Goal: Transaction & Acquisition: Purchase product/service

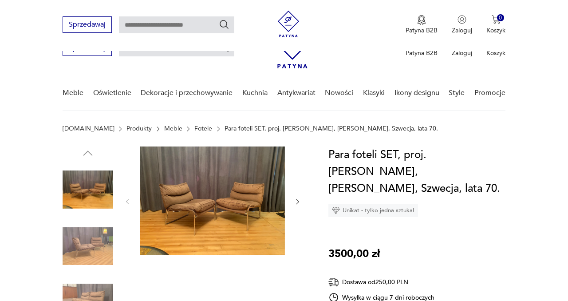
click at [86, 278] on img at bounding box center [88, 303] width 51 height 51
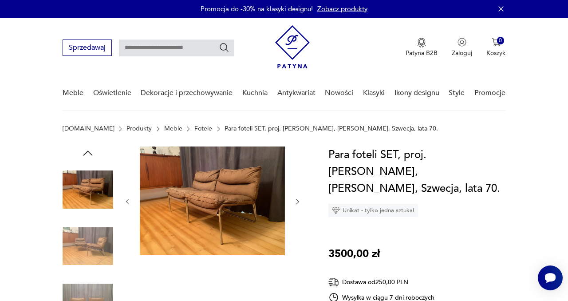
click at [164, 129] on link "Meble" at bounding box center [173, 128] width 18 height 7
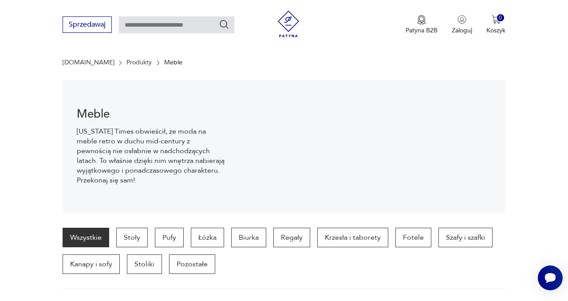
scroll to position [203, 0]
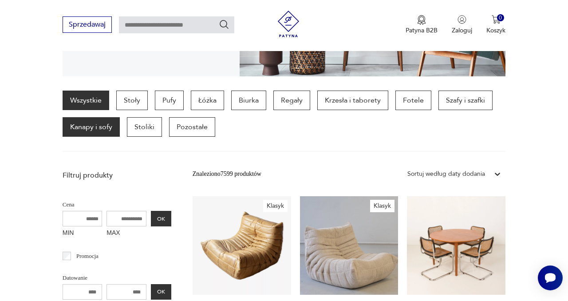
click at [98, 131] on p "Kanapy i sofy" at bounding box center [91, 127] width 57 height 20
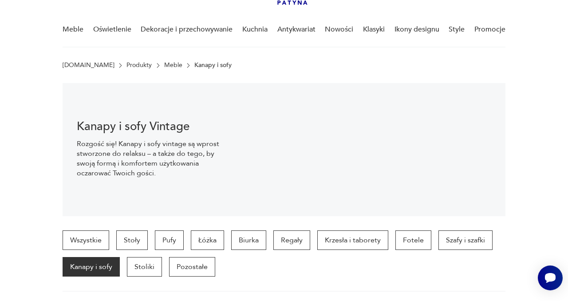
scroll to position [72, 0]
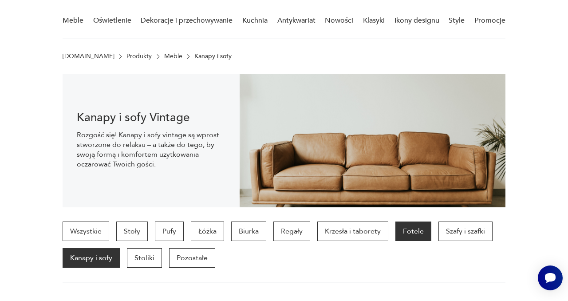
click at [417, 231] on p "Fotele" at bounding box center [414, 232] width 36 height 20
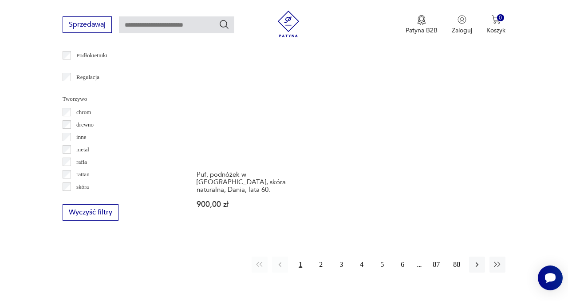
scroll to position [1345, 0]
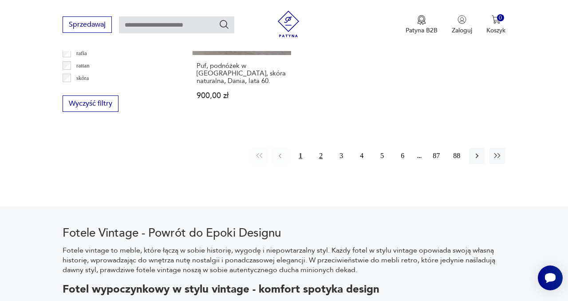
click at [320, 148] on button "2" at bounding box center [321, 156] width 16 height 16
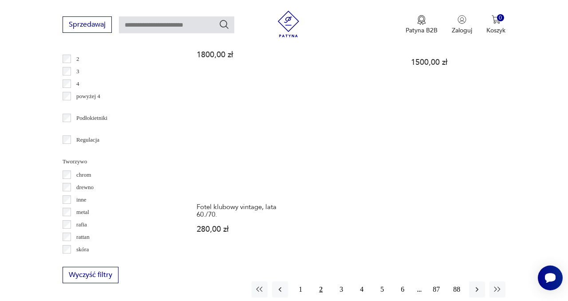
scroll to position [1203, 0]
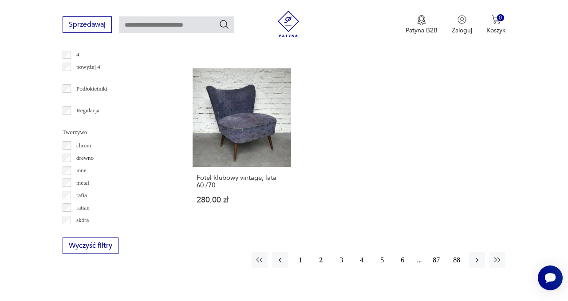
click at [341, 252] on button "3" at bounding box center [341, 260] width 16 height 16
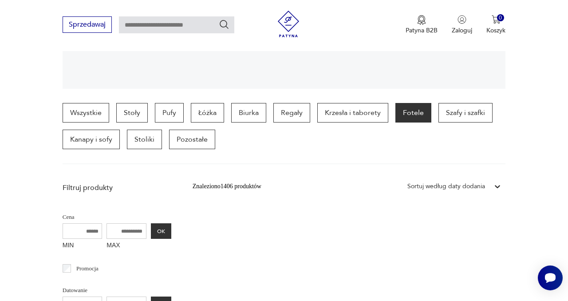
scroll to position [198, 0]
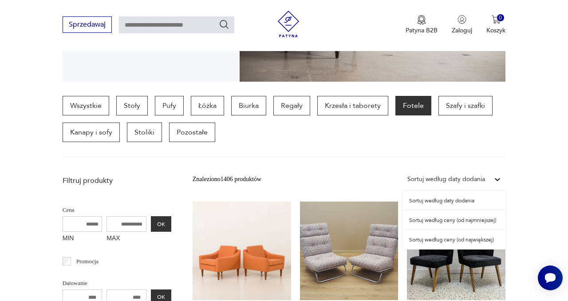
click at [457, 178] on div "Sortuj według daty dodania" at bounding box center [447, 180] width 78 height 10
click at [448, 218] on div "Sortuj według ceny (od najmniejszej)" at bounding box center [454, 220] width 103 height 20
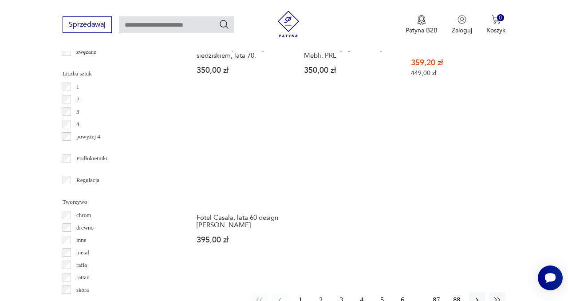
scroll to position [1196, 0]
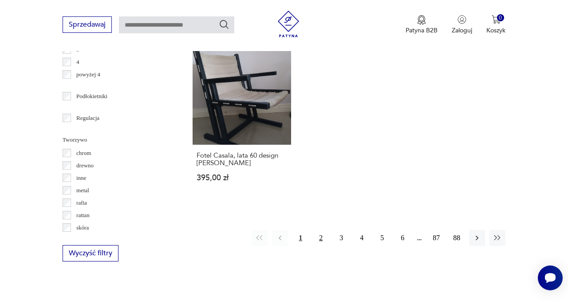
click at [320, 233] on button "2" at bounding box center [321, 238] width 16 height 16
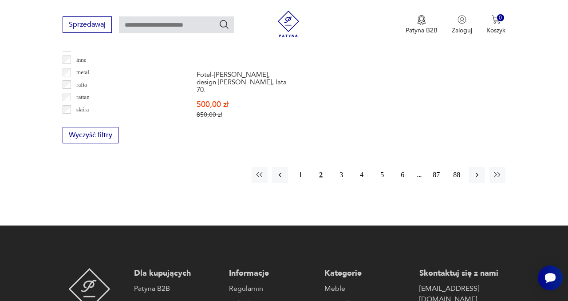
scroll to position [1337, 0]
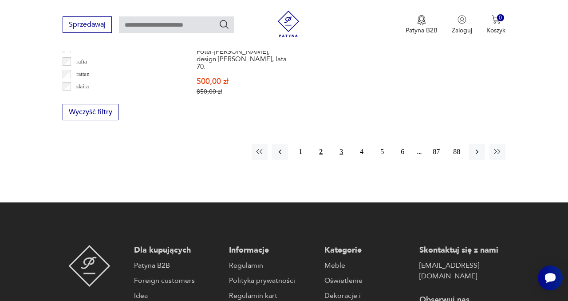
click at [342, 144] on button "3" at bounding box center [341, 152] width 16 height 16
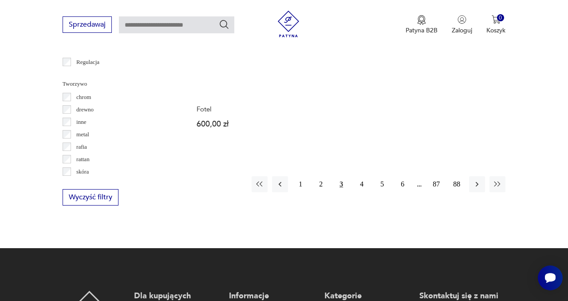
scroll to position [1265, 0]
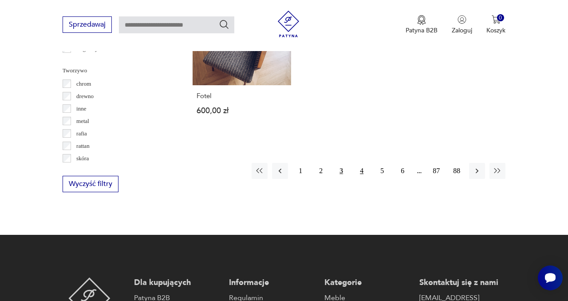
click at [362, 163] on button "4" at bounding box center [362, 171] width 16 height 16
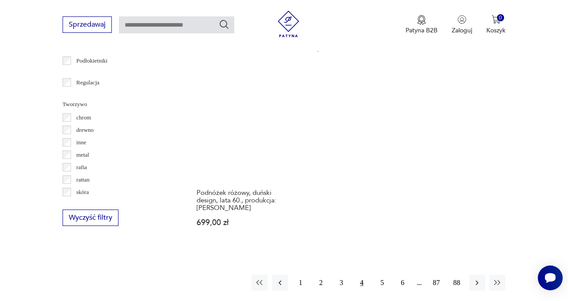
scroll to position [1233, 0]
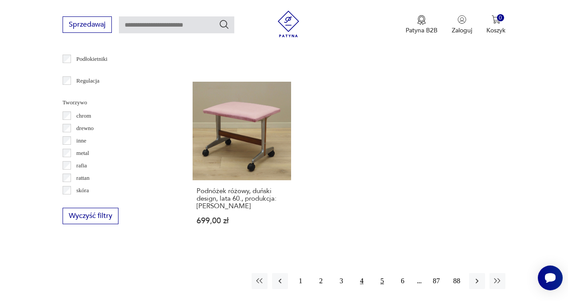
click at [381, 273] on button "5" at bounding box center [382, 281] width 16 height 16
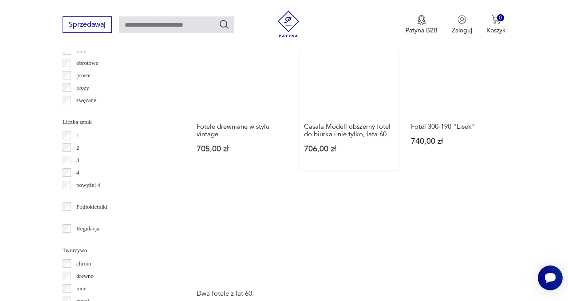
scroll to position [1198, 0]
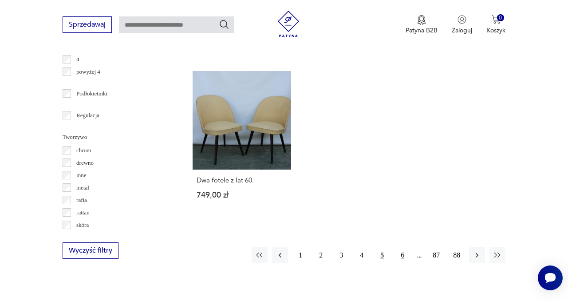
click at [404, 247] on button "6" at bounding box center [403, 255] width 16 height 16
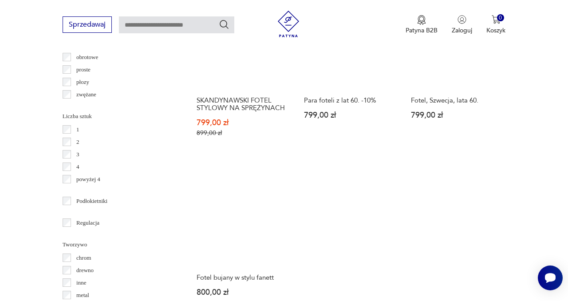
scroll to position [1138, 0]
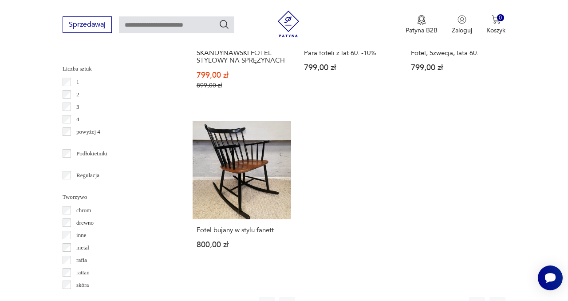
click at [402, 297] on button "7" at bounding box center [403, 305] width 16 height 16
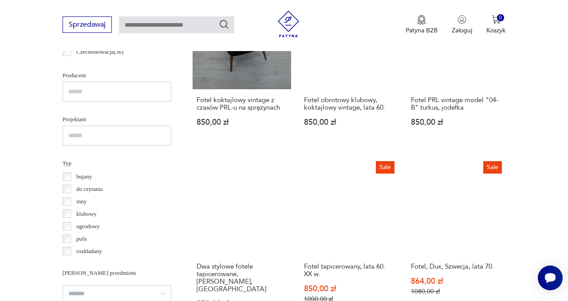
scroll to position [372, 0]
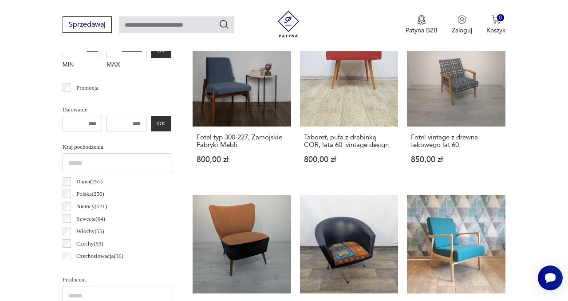
click at [155, 22] on input "text" at bounding box center [176, 24] width 115 height 17
type input "********"
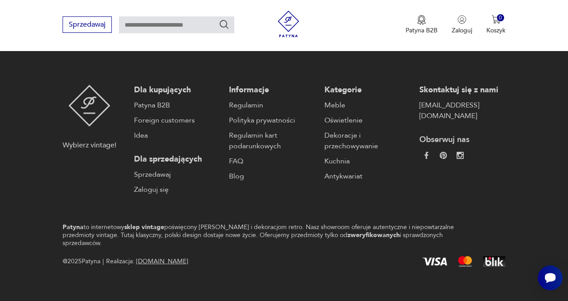
type input "********"
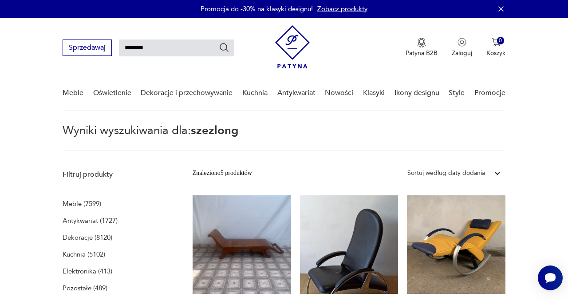
click at [167, 48] on input "********" at bounding box center [176, 48] width 115 height 17
type input "*"
type input "*****"
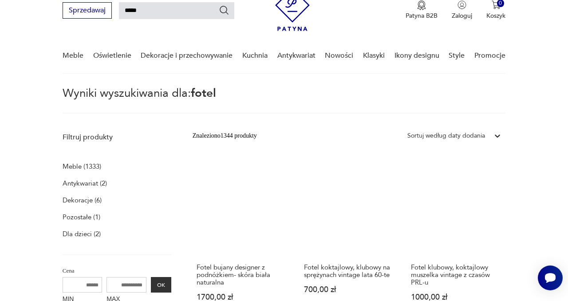
scroll to position [41, 0]
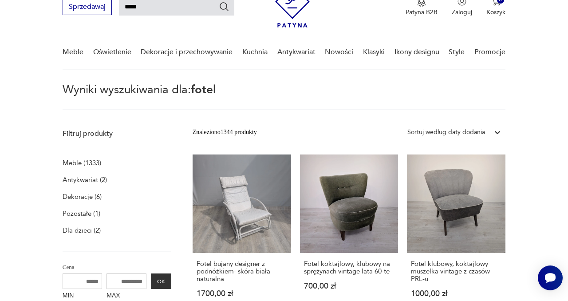
click at [447, 132] on div "Sortuj według daty dodania" at bounding box center [447, 132] width 78 height 10
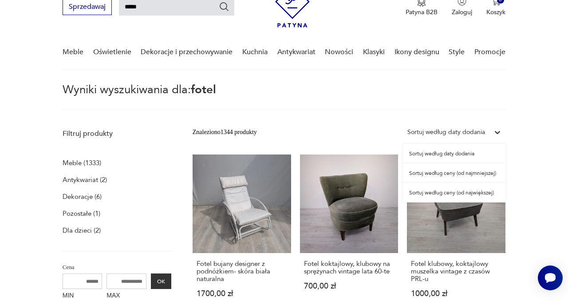
click at [476, 193] on div "Sortuj według ceny (od największej)" at bounding box center [454, 193] width 103 height 20
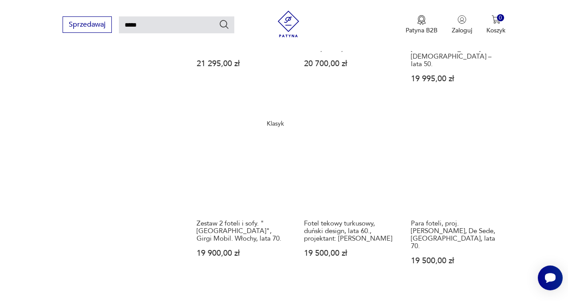
scroll to position [832, 0]
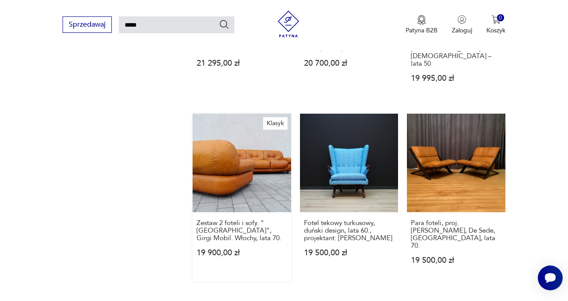
click at [234, 123] on link "Klasyk Zestaw 2 foteli i sofy. "[GEOGRAPHIC_DATA]", Girgi Mobil. [GEOGRAPHIC_DA…" at bounding box center [242, 198] width 99 height 168
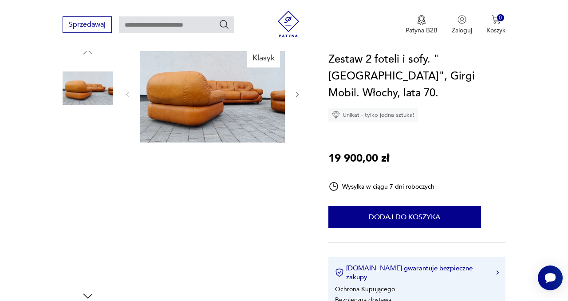
scroll to position [105, 0]
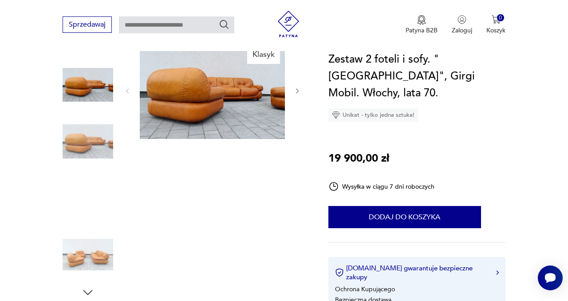
click at [100, 252] on img at bounding box center [88, 255] width 51 height 51
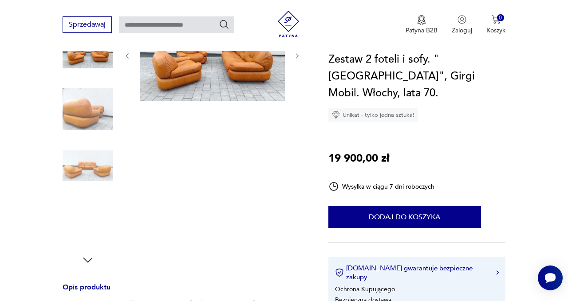
scroll to position [138, 0]
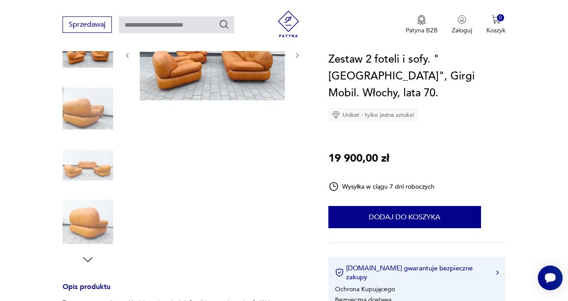
click at [99, 168] on img at bounding box center [88, 165] width 51 height 51
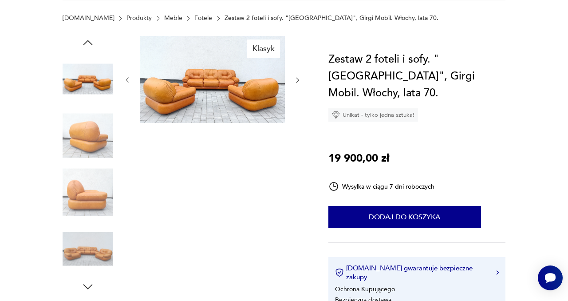
scroll to position [58, 0]
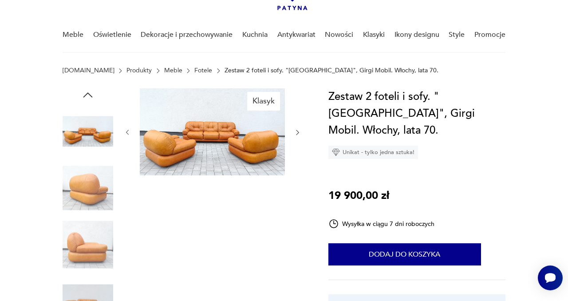
click at [85, 131] on img at bounding box center [88, 131] width 51 height 51
click at [297, 130] on icon "button" at bounding box center [298, 132] width 3 height 5
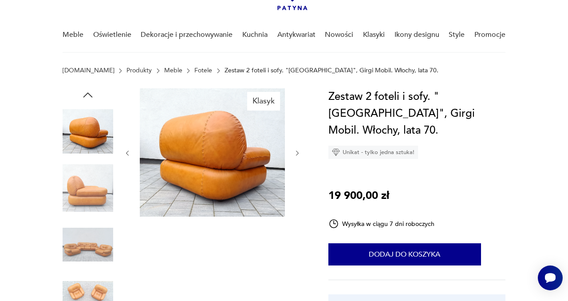
click at [297, 152] on icon "button" at bounding box center [297, 153] width 7 height 7
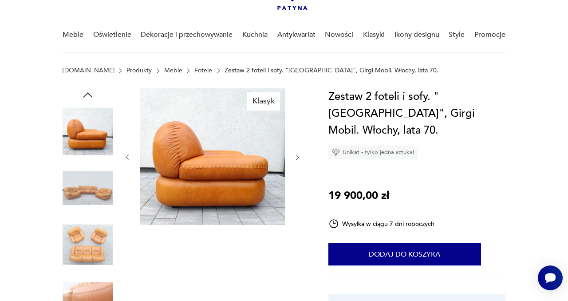
click at [297, 156] on icon "button" at bounding box center [297, 157] width 7 height 7
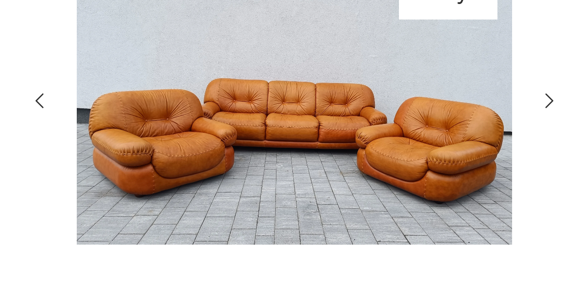
click at [297, 138] on icon "button" at bounding box center [297, 137] width 7 height 7
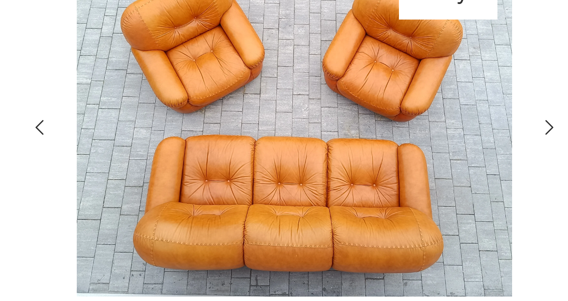
click at [297, 147] on icon "button" at bounding box center [297, 146] width 7 height 7
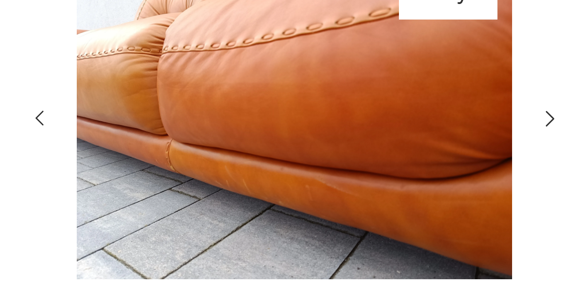
click at [297, 143] on icon "button" at bounding box center [297, 143] width 7 height 7
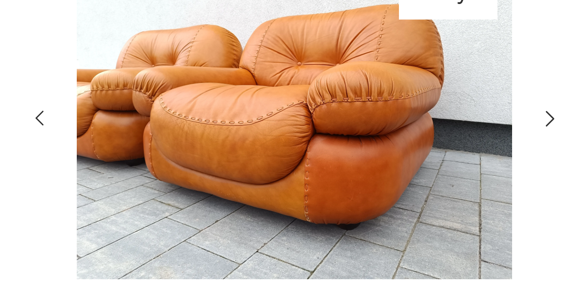
click at [297, 144] on icon "button" at bounding box center [297, 143] width 7 height 7
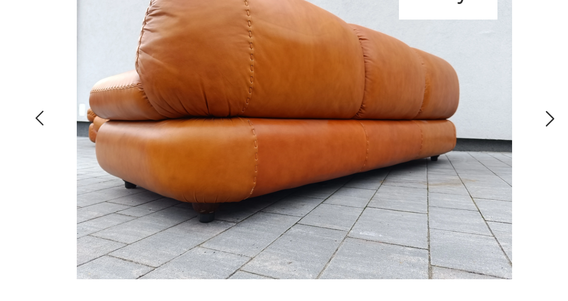
click at [297, 144] on icon "button" at bounding box center [298, 143] width 3 height 5
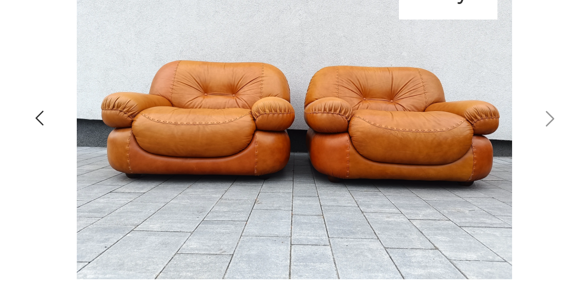
type input "*****"
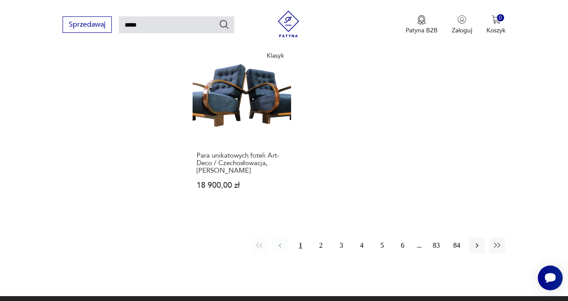
scroll to position [1087, 0]
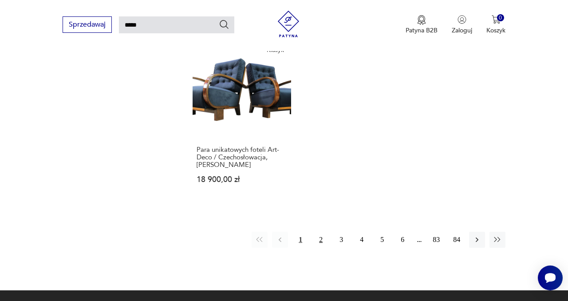
click at [321, 232] on button "2" at bounding box center [321, 240] width 16 height 16
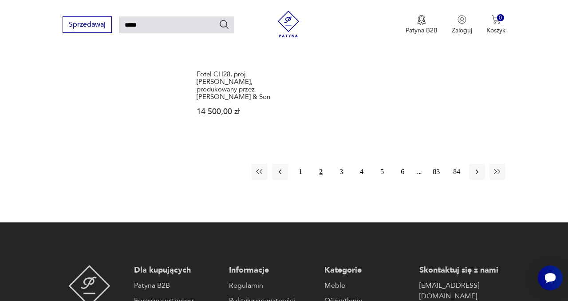
scroll to position [1204, 0]
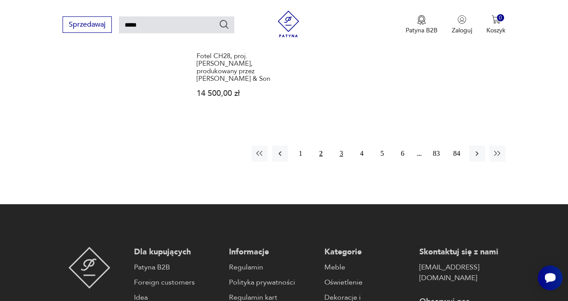
click at [341, 146] on button "3" at bounding box center [341, 154] width 16 height 16
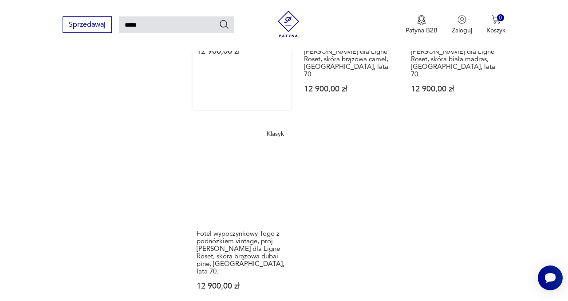
scroll to position [1184, 0]
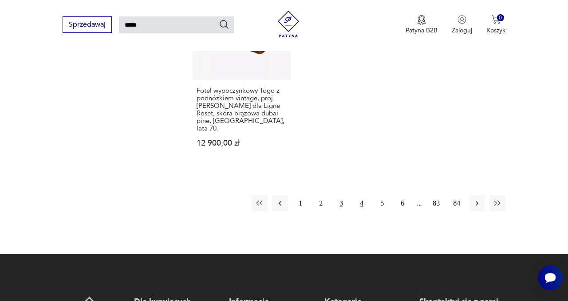
click at [361, 195] on button "4" at bounding box center [362, 203] width 16 height 16
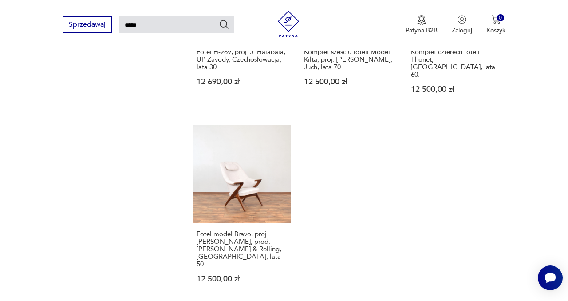
scroll to position [1111, 0]
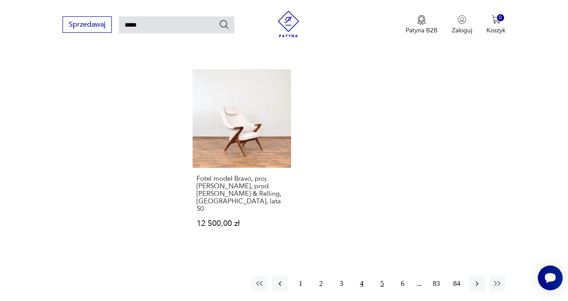
click at [384, 276] on button "5" at bounding box center [382, 284] width 16 height 16
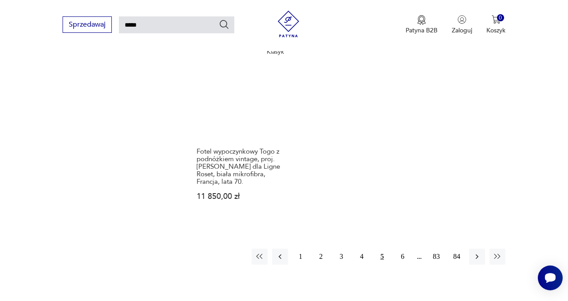
scroll to position [1181, 0]
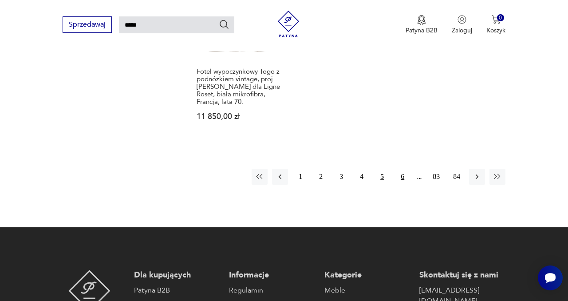
click at [402, 169] on button "6" at bounding box center [403, 177] width 16 height 16
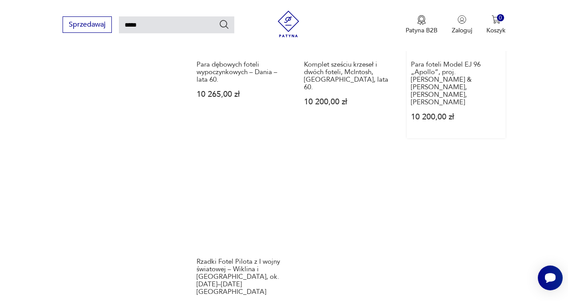
scroll to position [1057, 0]
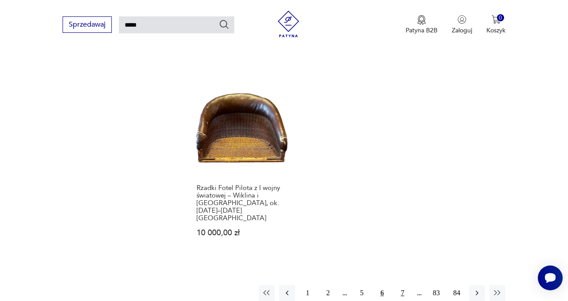
click at [403, 285] on button "7" at bounding box center [403, 293] width 16 height 16
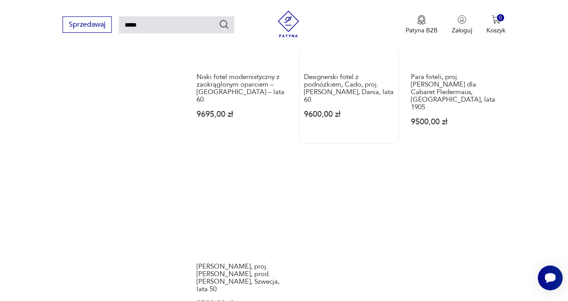
scroll to position [1040, 0]
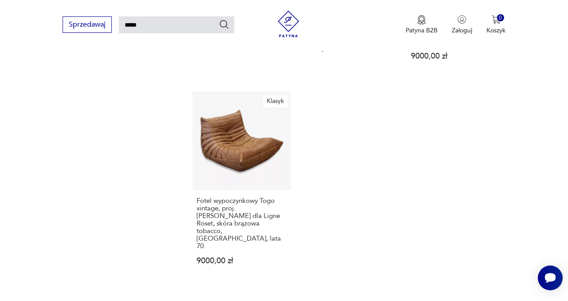
scroll to position [1047, 0]
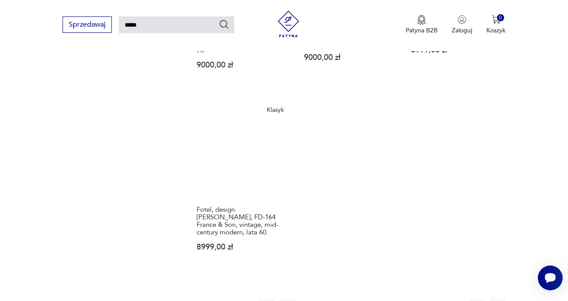
scroll to position [1142, 0]
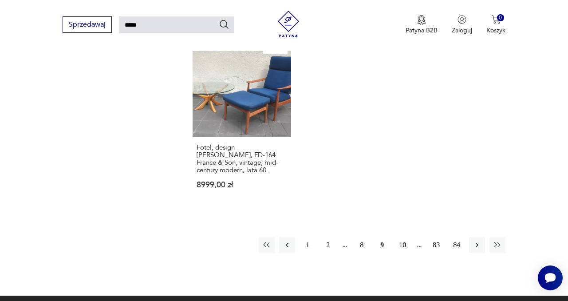
click at [403, 237] on button "10" at bounding box center [403, 245] width 16 height 16
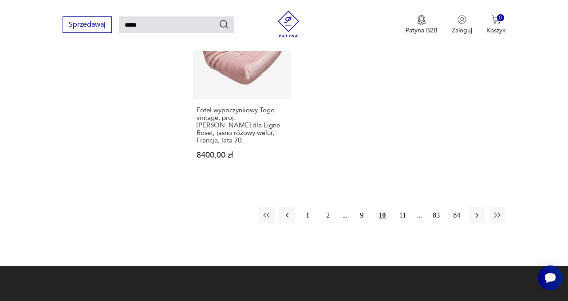
scroll to position [1142, 0]
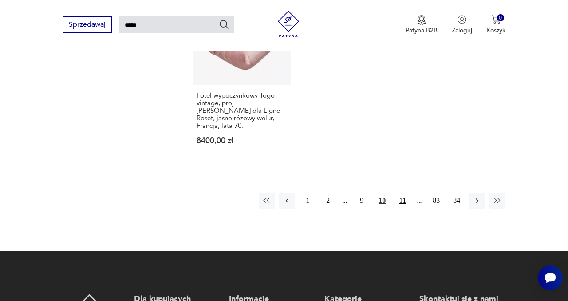
click at [402, 193] on button "11" at bounding box center [403, 201] width 16 height 16
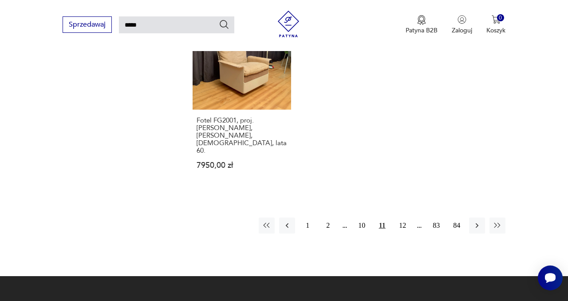
scroll to position [1191, 0]
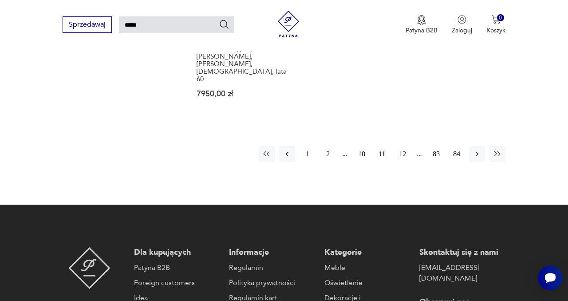
click at [403, 146] on button "12" at bounding box center [403, 154] width 16 height 16
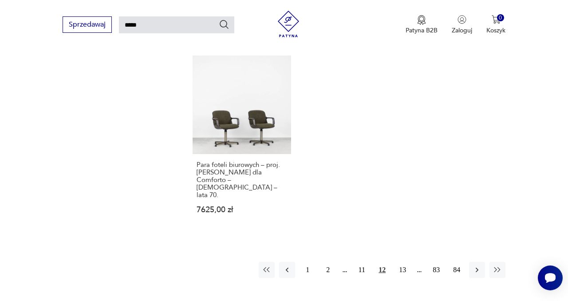
scroll to position [1112, 0]
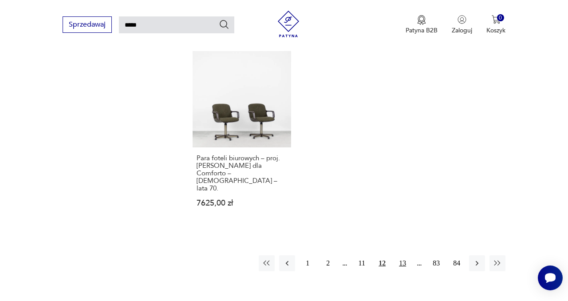
click at [404, 255] on button "13" at bounding box center [403, 263] width 16 height 16
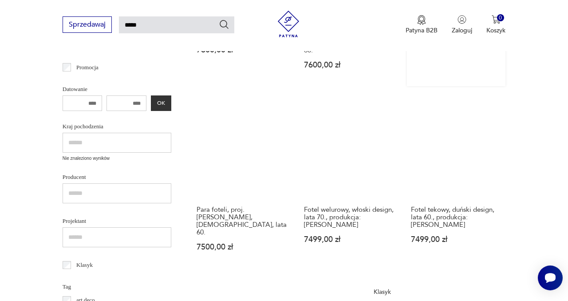
scroll to position [301, 0]
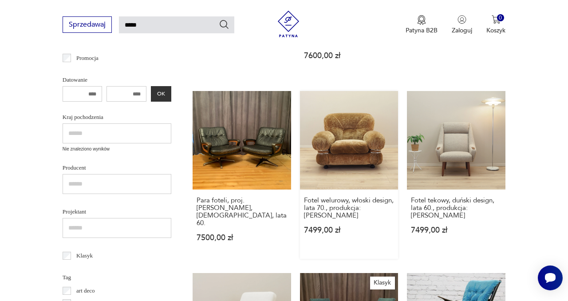
click at [358, 131] on link "Fotel welurowy, włoski design, lata 70., produkcja: Włochy 7499,00 zł" at bounding box center [349, 175] width 99 height 168
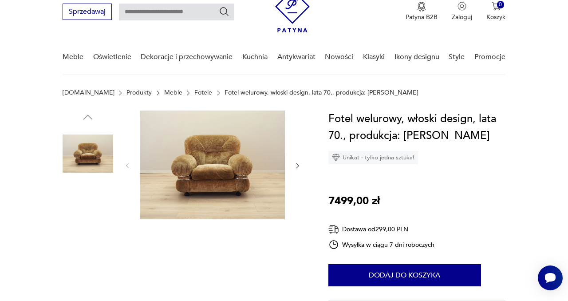
scroll to position [38, 0]
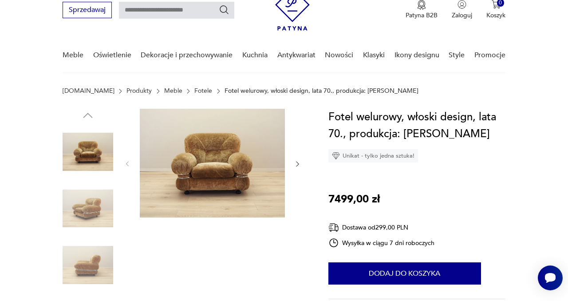
click at [86, 215] on img at bounding box center [88, 208] width 51 height 51
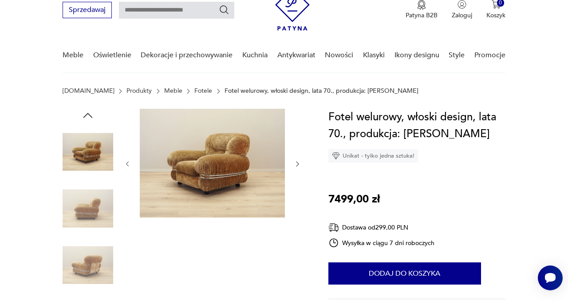
click at [95, 267] on img at bounding box center [88, 265] width 51 height 51
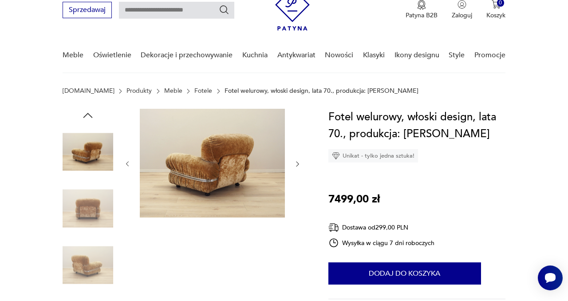
click at [95, 276] on img at bounding box center [88, 265] width 51 height 51
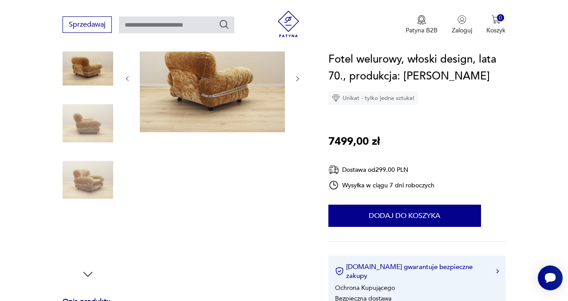
scroll to position [139, 0]
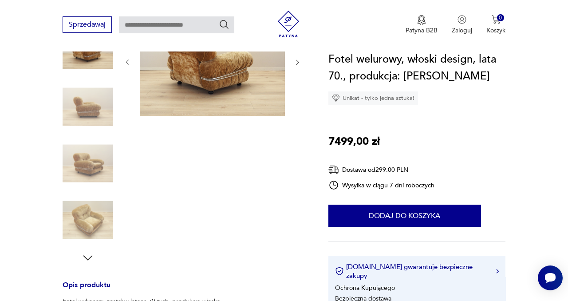
click at [88, 215] on img at bounding box center [88, 220] width 51 height 51
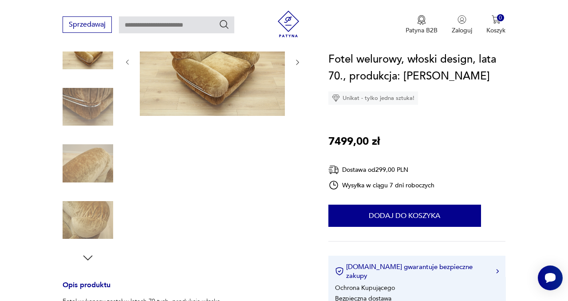
scroll to position [77, 0]
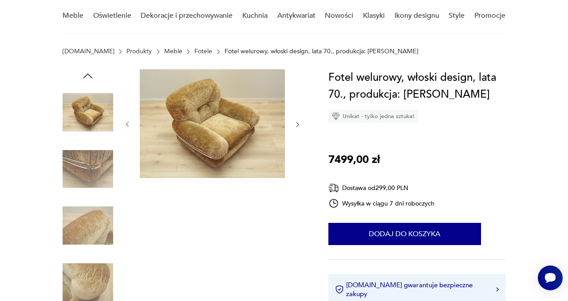
click at [99, 229] on img at bounding box center [88, 225] width 51 height 51
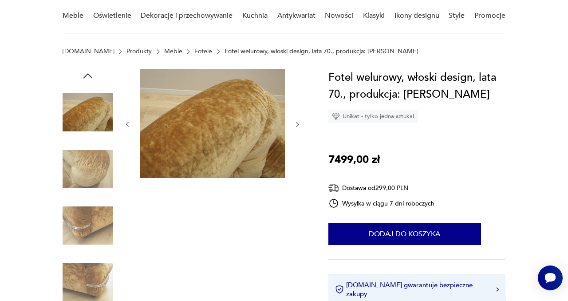
click at [95, 281] on img at bounding box center [88, 282] width 51 height 51
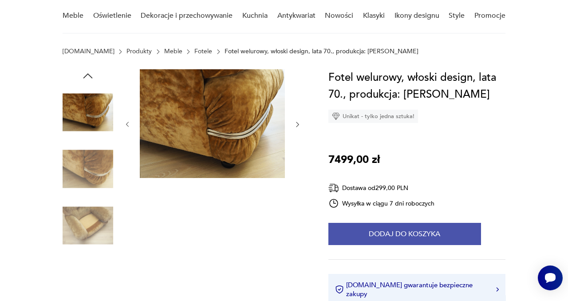
scroll to position [69, 0]
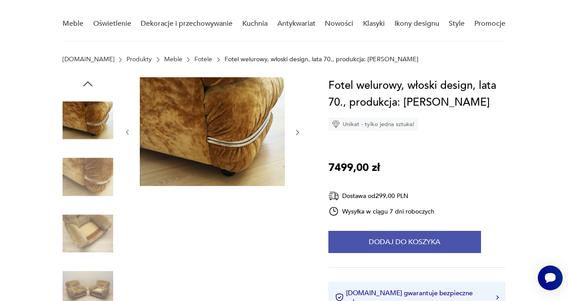
click at [391, 242] on button "Dodaj do koszyka" at bounding box center [405, 242] width 153 height 22
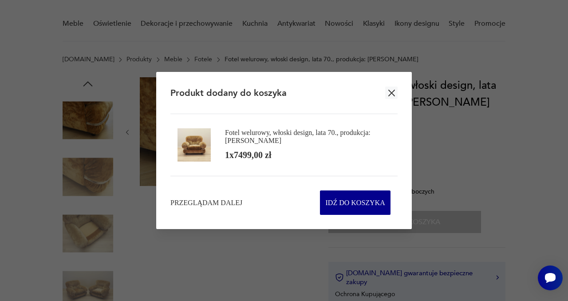
click at [389, 94] on icon "button" at bounding box center [391, 92] width 11 height 11
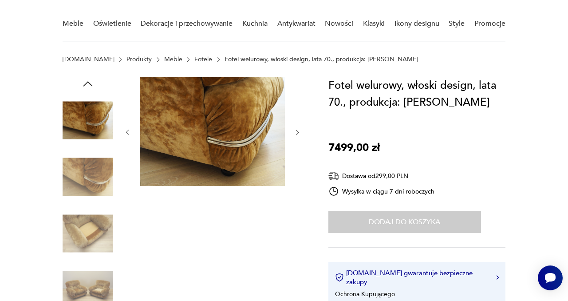
click at [84, 235] on img at bounding box center [88, 233] width 51 height 51
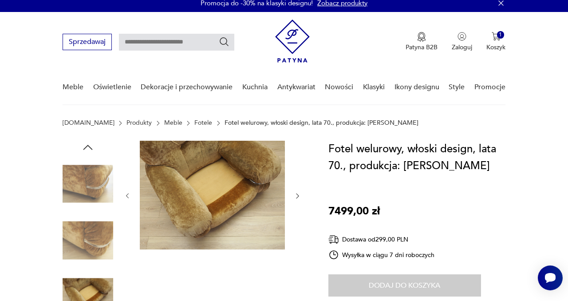
scroll to position [8, 0]
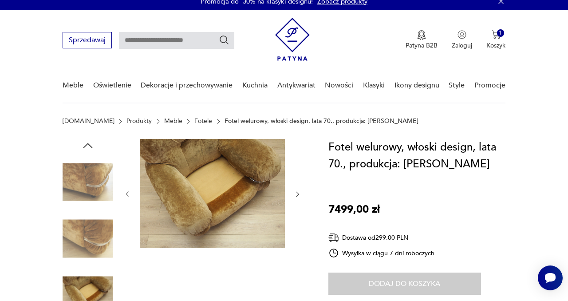
type input "*****"
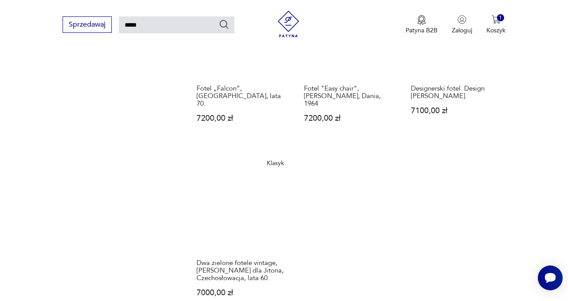
scroll to position [1023, 0]
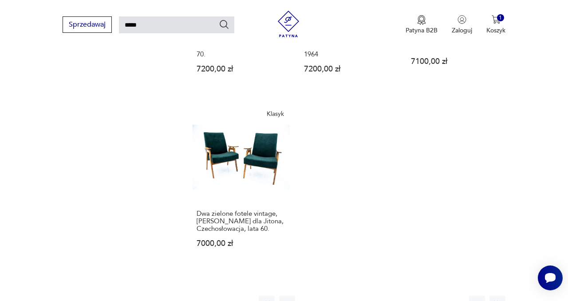
click at [405, 296] on button "14" at bounding box center [403, 304] width 16 height 16
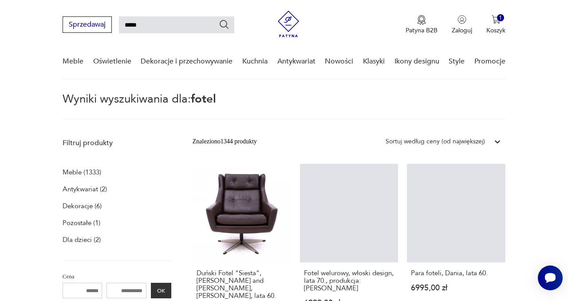
scroll to position [163, 0]
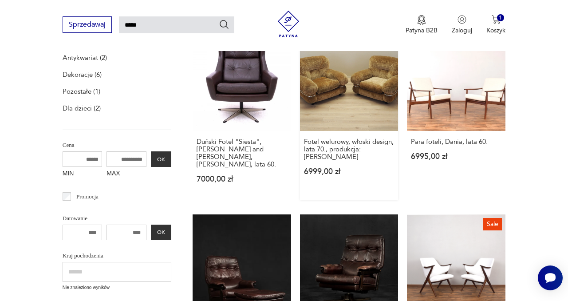
click at [353, 90] on link "Fotel welurowy, włoski design, lata 70., produkcja: Włochy 6999,00 zł" at bounding box center [349, 116] width 99 height 168
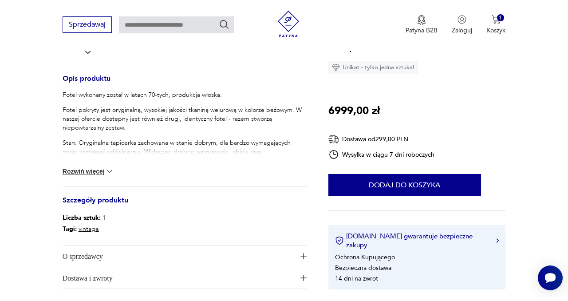
scroll to position [346, 0]
click at [95, 171] on button "Rozwiń więcej" at bounding box center [89, 171] width 52 height 9
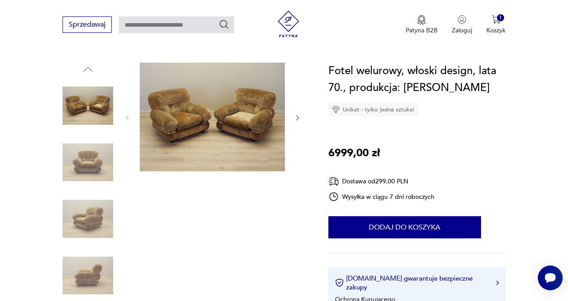
scroll to position [0, 0]
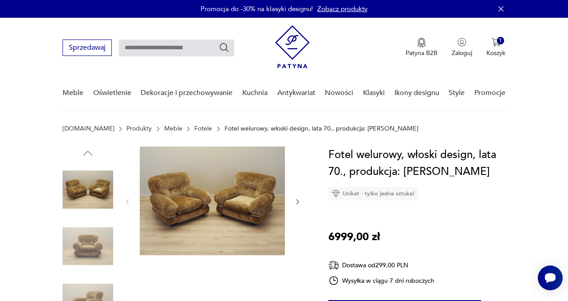
click at [91, 248] on img at bounding box center [88, 246] width 51 height 51
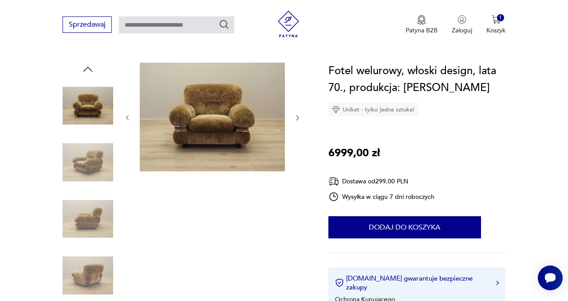
scroll to position [82, 0]
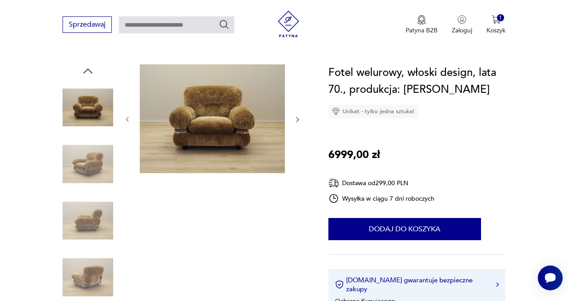
click at [101, 223] on img at bounding box center [88, 220] width 51 height 51
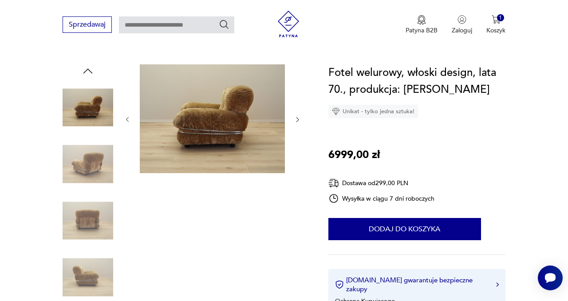
click at [99, 274] on img at bounding box center [88, 277] width 51 height 51
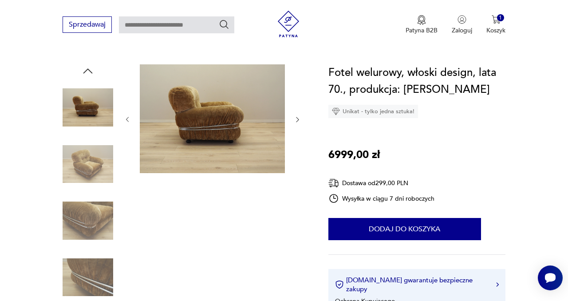
click at [95, 227] on img at bounding box center [88, 220] width 51 height 51
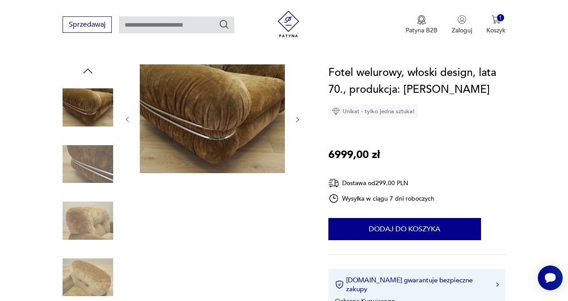
click at [94, 281] on img at bounding box center [88, 277] width 51 height 51
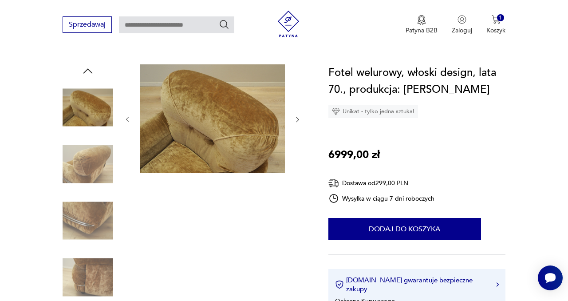
scroll to position [77, 0]
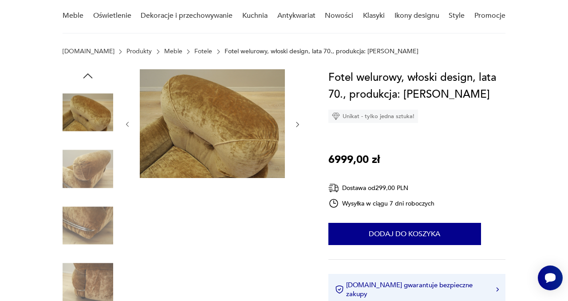
type input "*****"
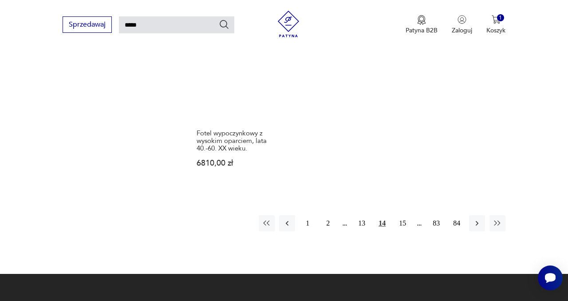
scroll to position [1105, 0]
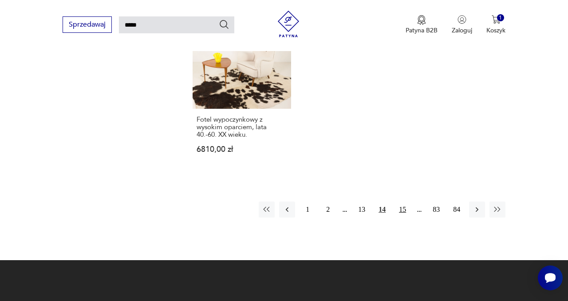
click at [405, 202] on button "15" at bounding box center [403, 210] width 16 height 16
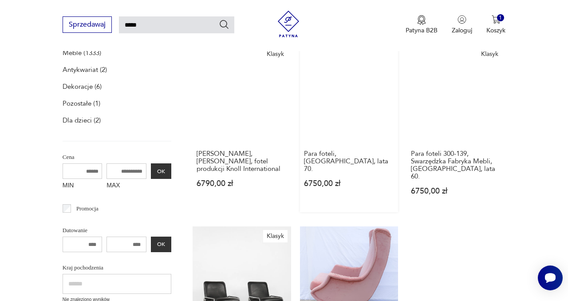
scroll to position [287, 0]
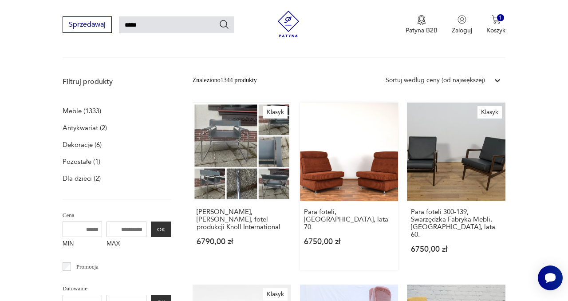
click at [329, 175] on link "Para foteli, [GEOGRAPHIC_DATA], lata 70. 6750,00 zł" at bounding box center [349, 187] width 99 height 168
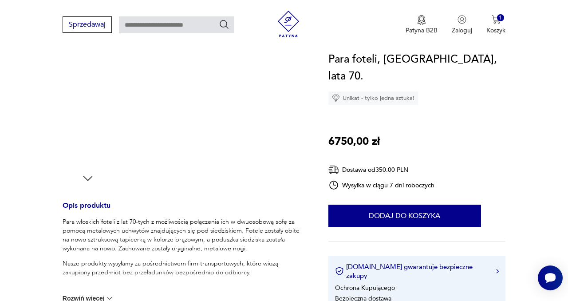
scroll to position [325, 0]
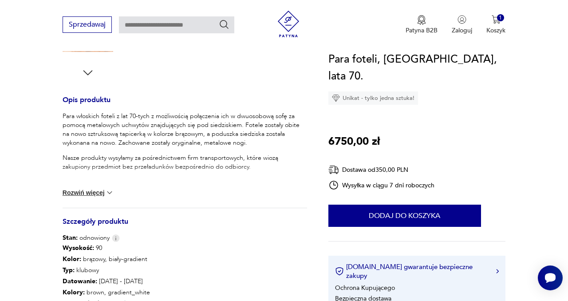
click at [110, 190] on img at bounding box center [109, 192] width 9 height 9
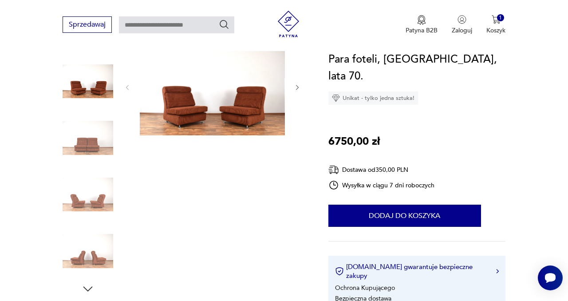
scroll to position [111, 0]
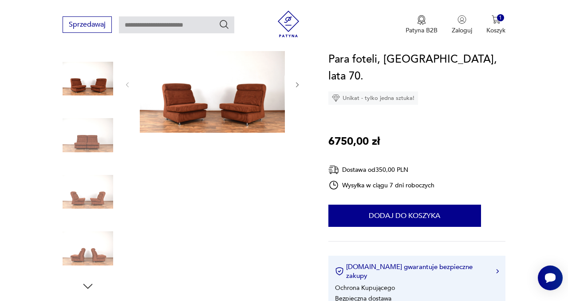
click at [95, 205] on img at bounding box center [88, 192] width 51 height 51
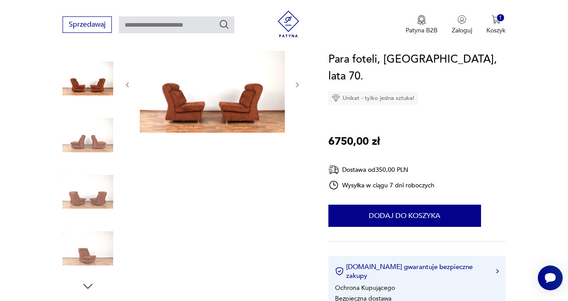
click at [92, 253] on img at bounding box center [88, 248] width 51 height 51
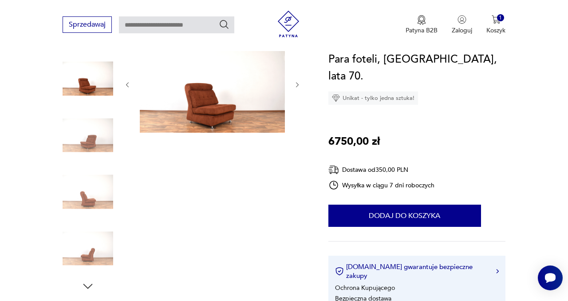
click at [92, 204] on img at bounding box center [88, 192] width 51 height 51
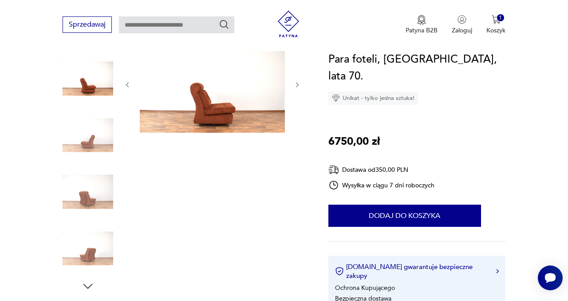
type input "*****"
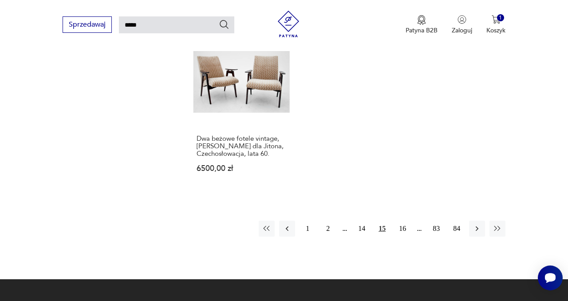
scroll to position [1089, 0]
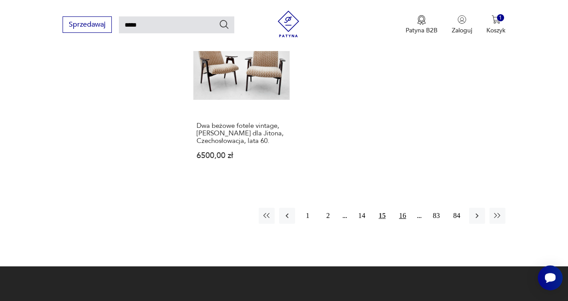
click at [405, 208] on button "16" at bounding box center [403, 216] width 16 height 16
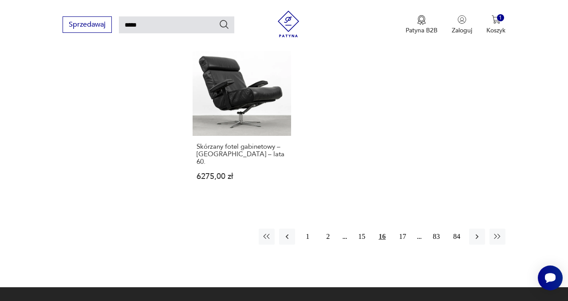
scroll to position [1108, 0]
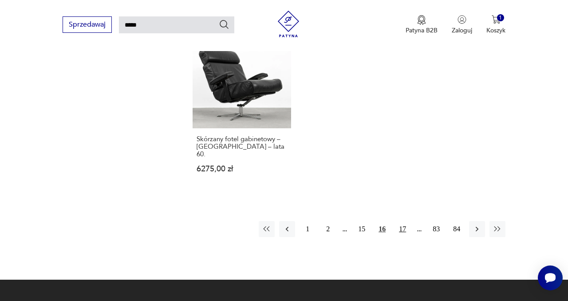
click at [405, 221] on button "17" at bounding box center [403, 229] width 16 height 16
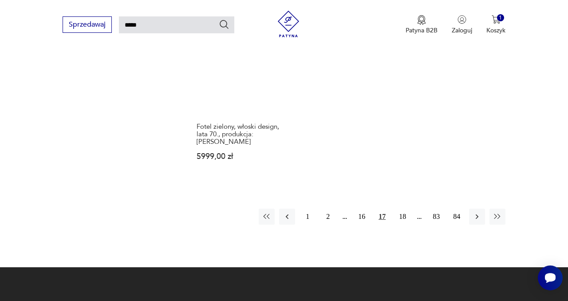
scroll to position [1082, 0]
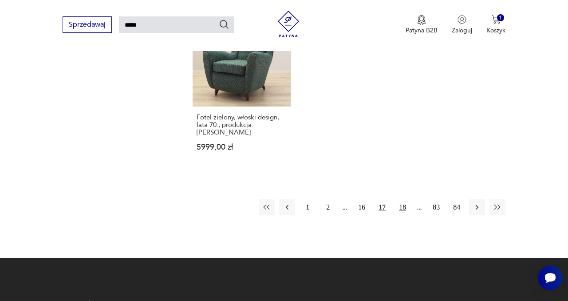
click at [405, 199] on button "18" at bounding box center [403, 207] width 16 height 16
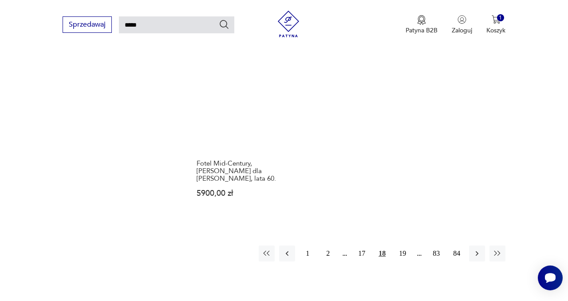
scroll to position [1113, 0]
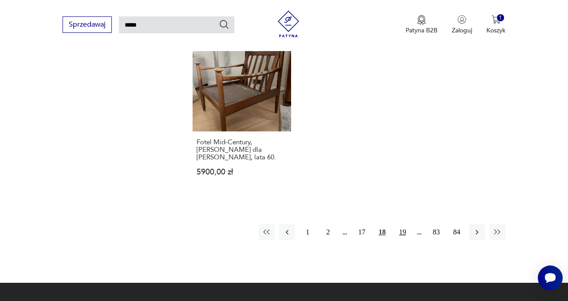
click at [405, 224] on button "19" at bounding box center [403, 232] width 16 height 16
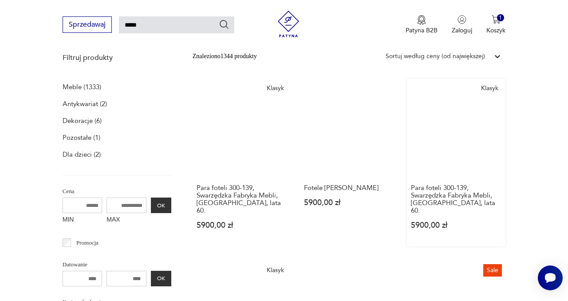
scroll to position [117, 0]
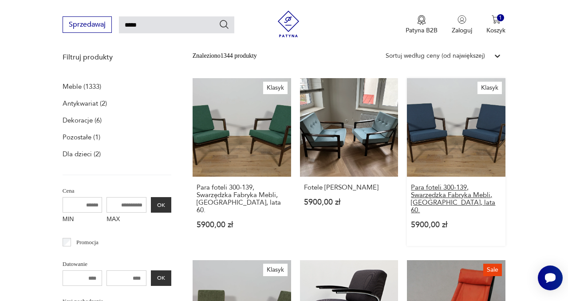
click at [449, 194] on h3 "Para foteli 300-139, Swarzędzka Fabryka Mebli, [GEOGRAPHIC_DATA], lata 60." at bounding box center [456, 199] width 91 height 30
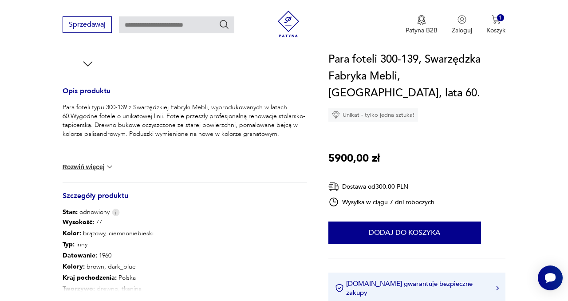
scroll to position [334, 0]
click at [87, 166] on button "Rozwiń więcej" at bounding box center [89, 166] width 52 height 9
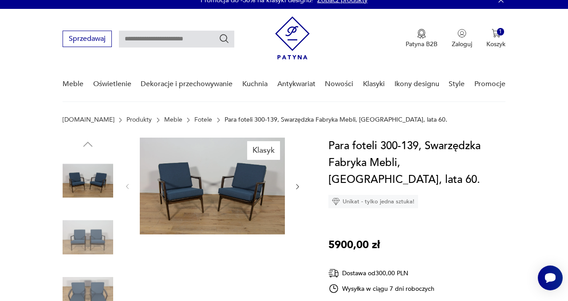
scroll to position [0, 0]
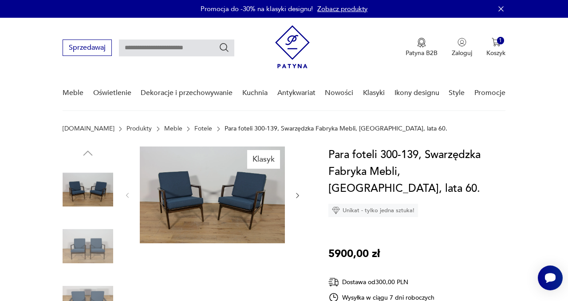
click at [89, 247] on img at bounding box center [88, 246] width 51 height 51
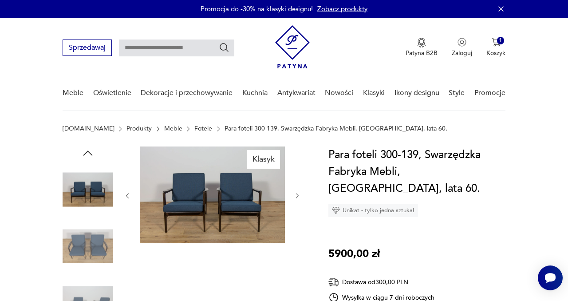
type input "*****"
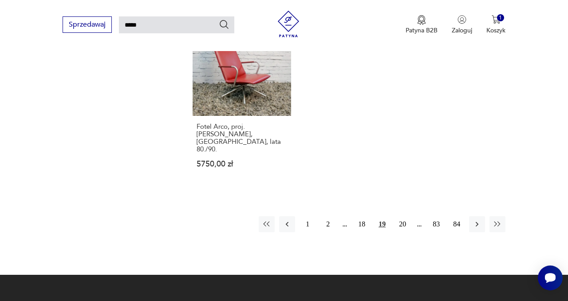
scroll to position [1100, 0]
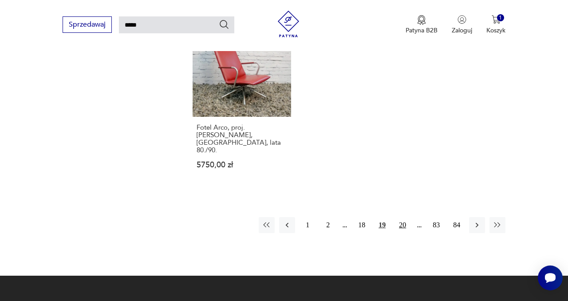
click at [402, 217] on button "20" at bounding box center [403, 225] width 16 height 16
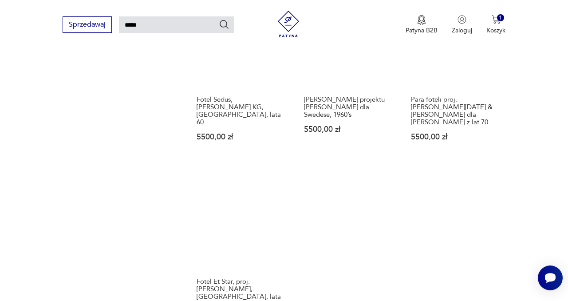
scroll to position [981, 0]
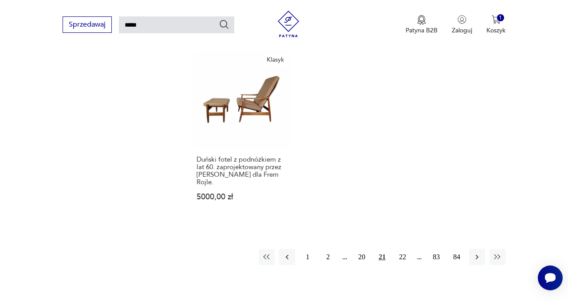
scroll to position [1070, 0]
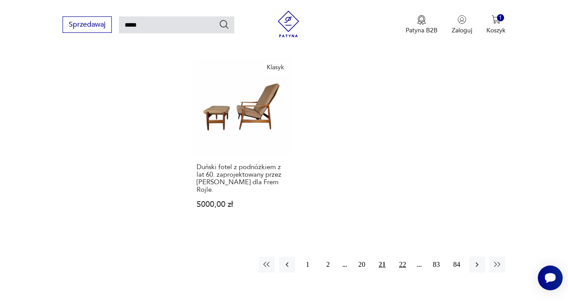
click at [403, 257] on button "22" at bounding box center [403, 265] width 16 height 16
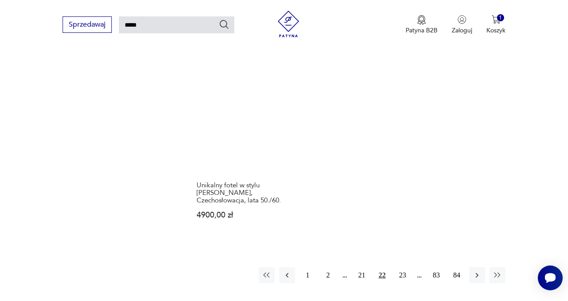
scroll to position [1174, 0]
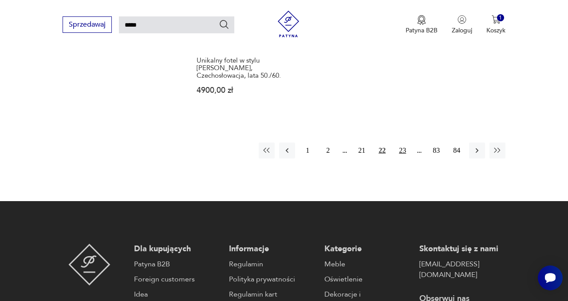
click at [401, 143] on button "23" at bounding box center [403, 151] width 16 height 16
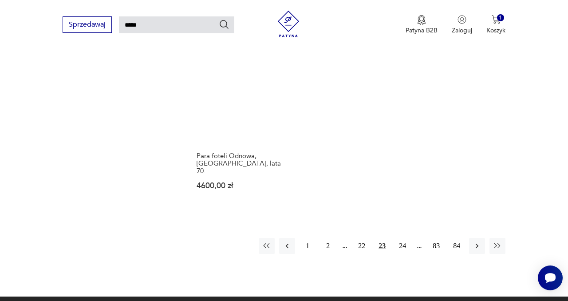
scroll to position [1024, 0]
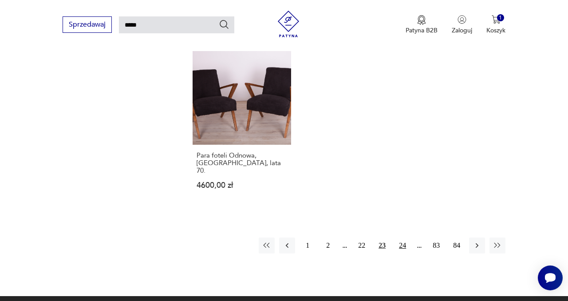
click at [405, 238] on button "24" at bounding box center [403, 246] width 16 height 16
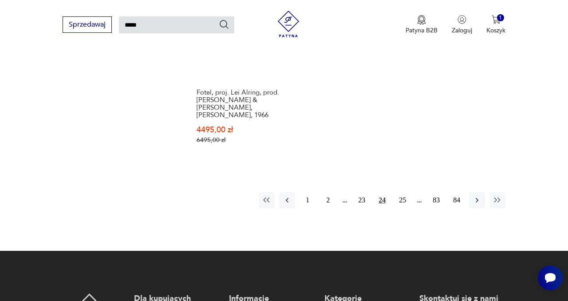
scroll to position [1090, 0]
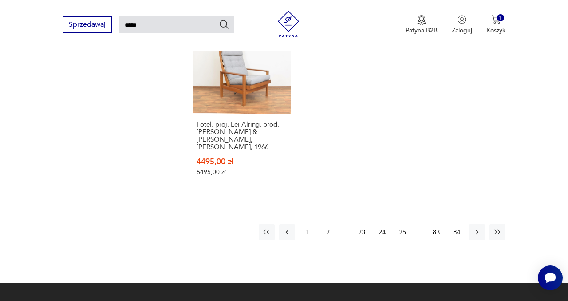
click at [405, 224] on button "25" at bounding box center [403, 232] width 16 height 16
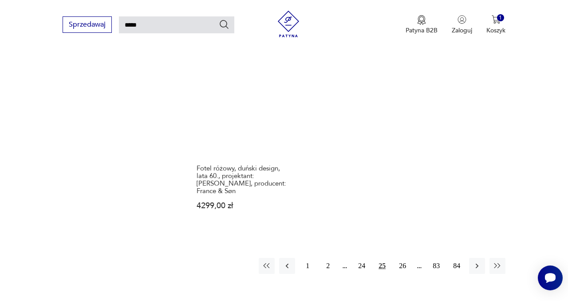
scroll to position [1123, 0]
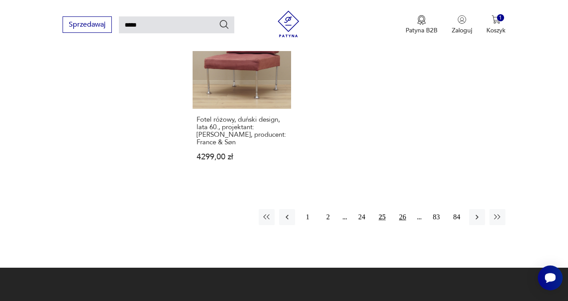
click at [404, 209] on button "26" at bounding box center [403, 217] width 16 height 16
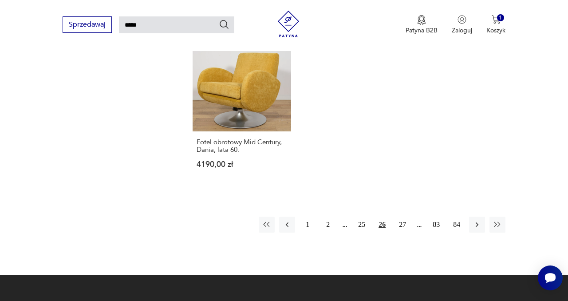
scroll to position [1065, 0]
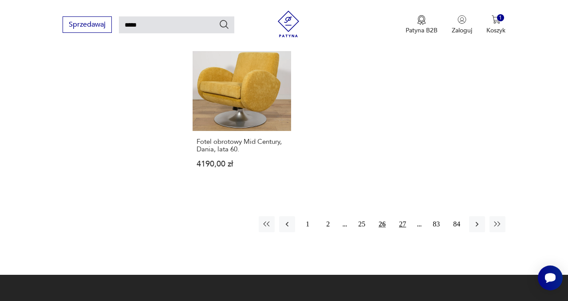
click at [404, 216] on button "27" at bounding box center [403, 224] width 16 height 16
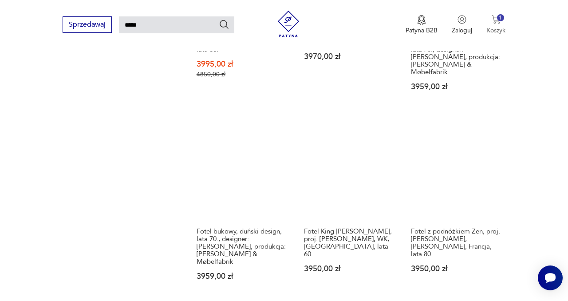
scroll to position [462, 0]
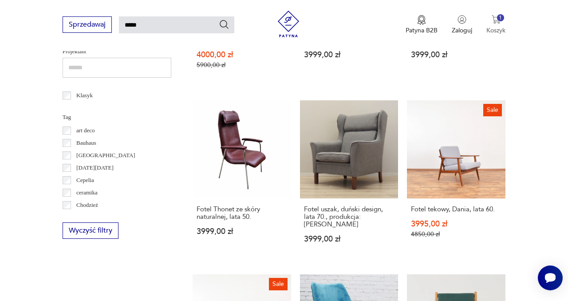
click at [498, 22] on img "button" at bounding box center [496, 19] width 9 height 9
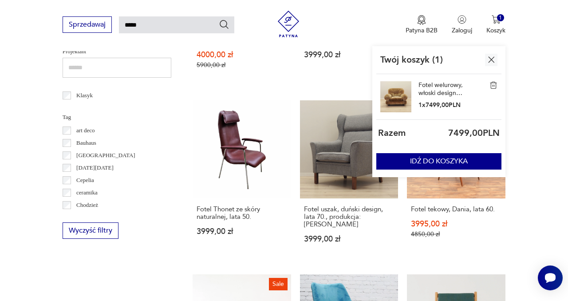
click at [397, 96] on img at bounding box center [396, 96] width 31 height 31
click at [437, 87] on link "Fotel welurowy, włoski design, lata 70., produkcja: [PERSON_NAME]" at bounding box center [441, 89] width 44 height 16
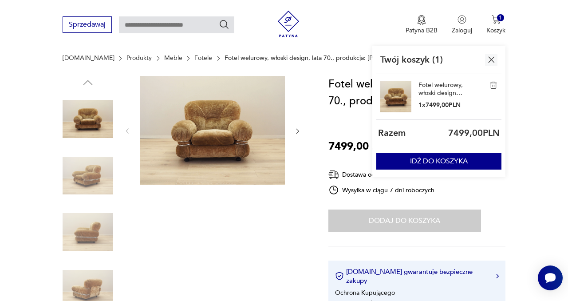
scroll to position [267, 0]
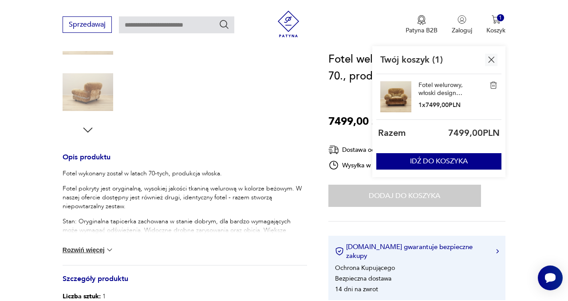
click at [492, 59] on img "button" at bounding box center [491, 59] width 11 height 11
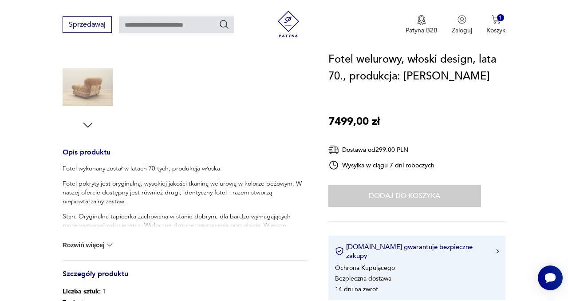
scroll to position [282, 0]
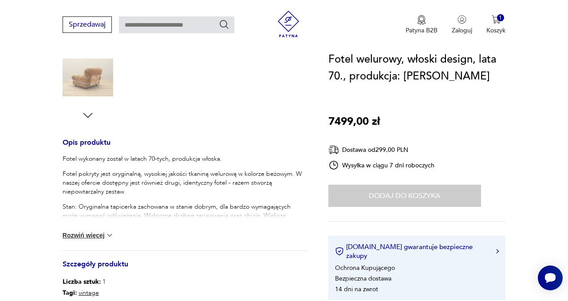
click at [101, 234] on button "Rozwiń więcej" at bounding box center [89, 235] width 52 height 9
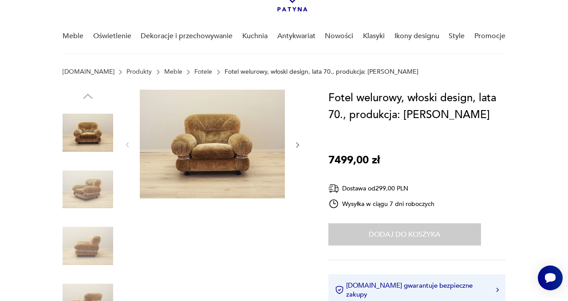
scroll to position [52, 0]
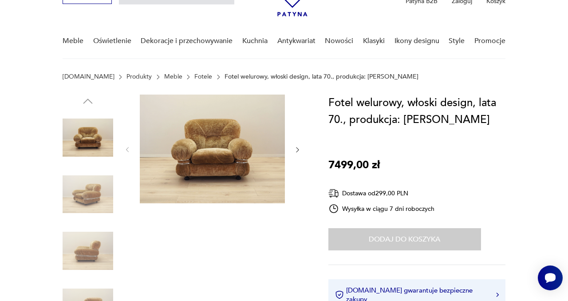
click at [86, 191] on img at bounding box center [88, 194] width 51 height 51
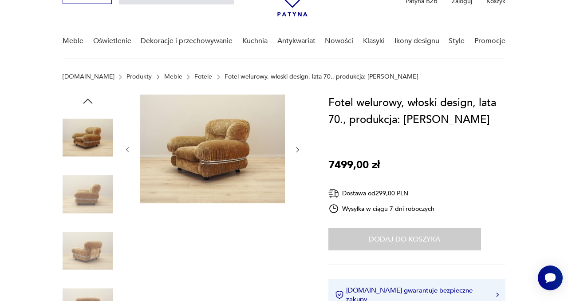
click at [88, 202] on img at bounding box center [88, 194] width 51 height 51
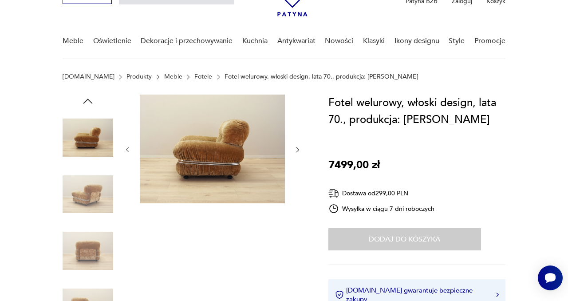
click at [92, 248] on img at bounding box center [88, 251] width 51 height 51
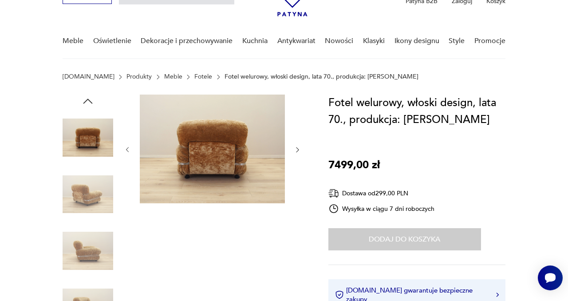
click at [95, 261] on img at bounding box center [88, 251] width 51 height 51
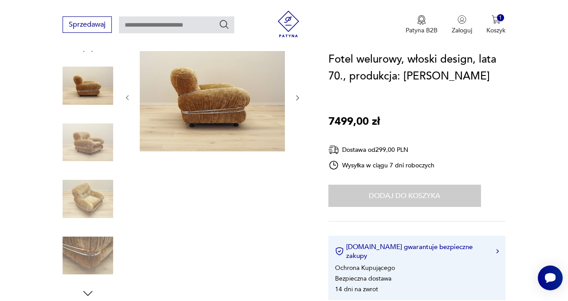
scroll to position [103, 0]
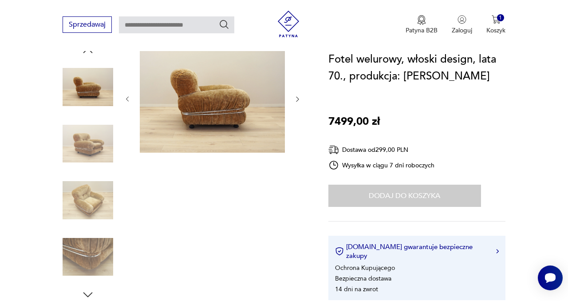
click at [93, 251] on img at bounding box center [88, 257] width 51 height 51
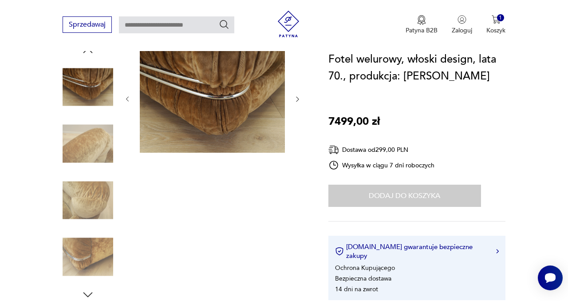
scroll to position [46, 0]
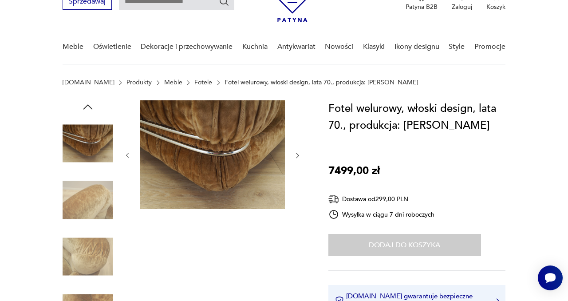
click at [101, 207] on img at bounding box center [88, 200] width 51 height 51
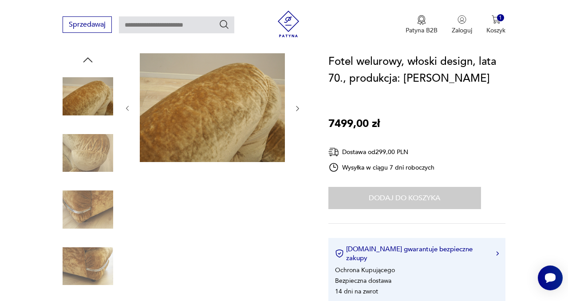
scroll to position [98, 0]
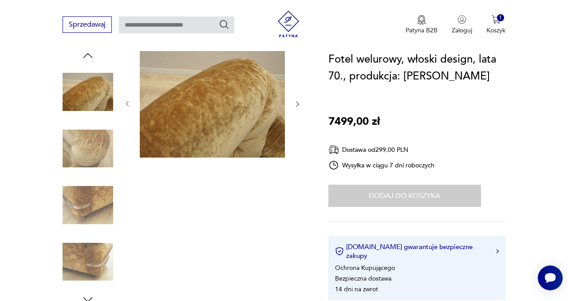
click at [102, 260] on img at bounding box center [88, 262] width 51 height 51
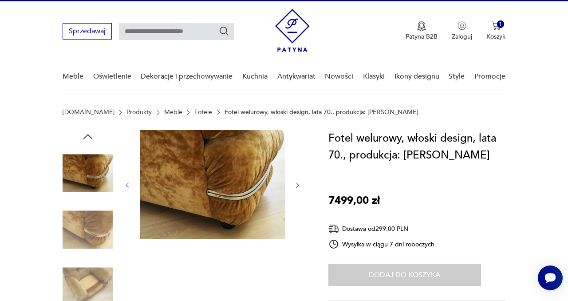
scroll to position [21, 0]
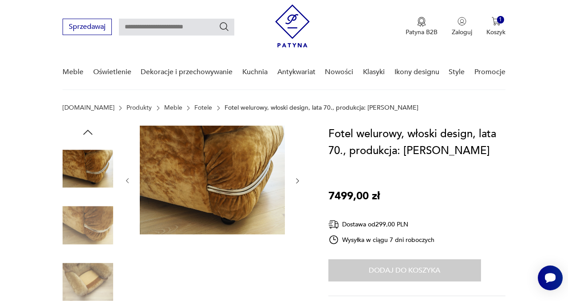
click at [88, 132] on icon "button" at bounding box center [87, 132] width 13 height 13
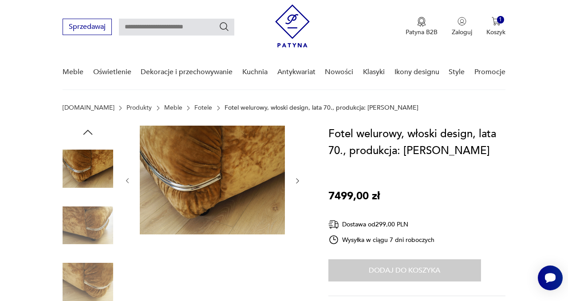
click at [88, 131] on icon "button" at bounding box center [87, 132] width 13 height 13
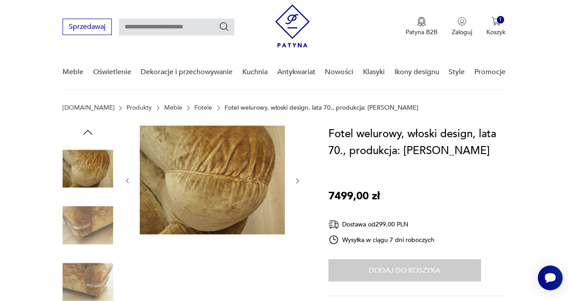
click at [87, 131] on icon "button" at bounding box center [87, 132] width 13 height 13
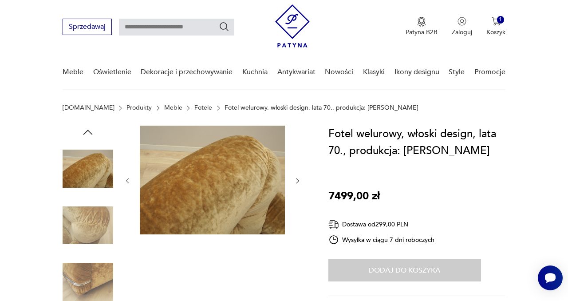
click at [87, 222] on img at bounding box center [88, 225] width 51 height 51
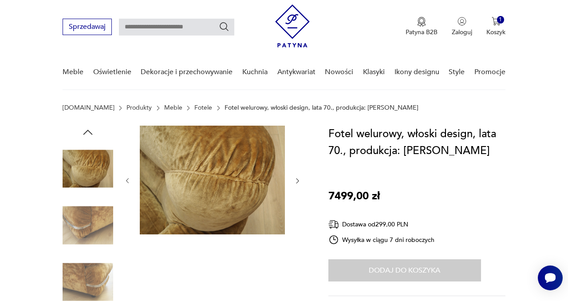
click at [89, 231] on img at bounding box center [88, 225] width 51 height 51
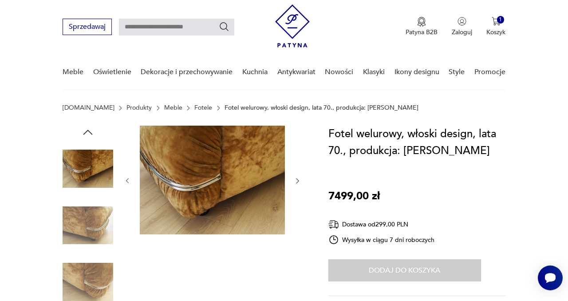
scroll to position [0, 0]
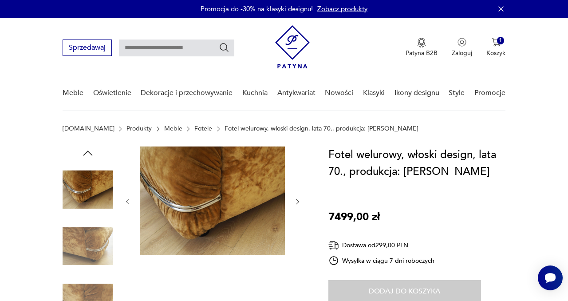
click at [89, 155] on icon "button" at bounding box center [87, 153] width 13 height 13
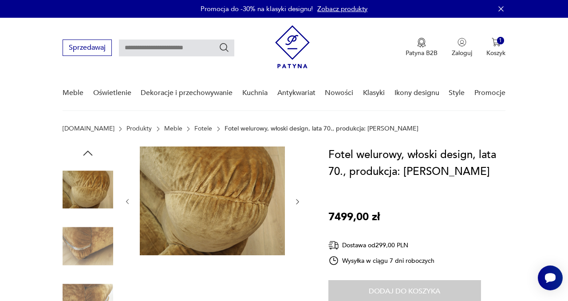
click at [89, 153] on icon "button" at bounding box center [87, 153] width 13 height 13
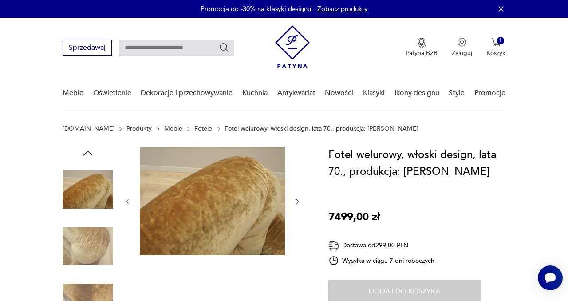
click at [89, 156] on icon "button" at bounding box center [87, 153] width 13 height 13
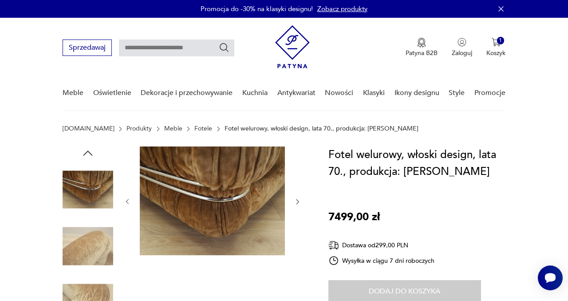
click at [89, 151] on icon "button" at bounding box center [87, 153] width 13 height 13
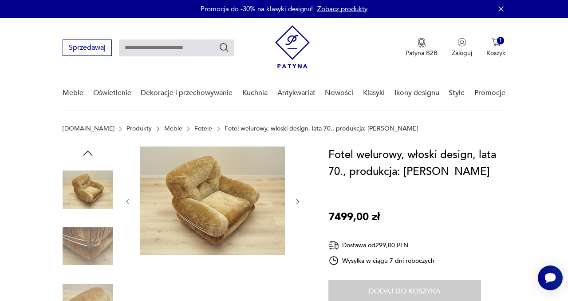
click at [92, 190] on img at bounding box center [88, 189] width 51 height 51
click at [142, 44] on input "text" at bounding box center [176, 48] width 115 height 17
type input "**********"
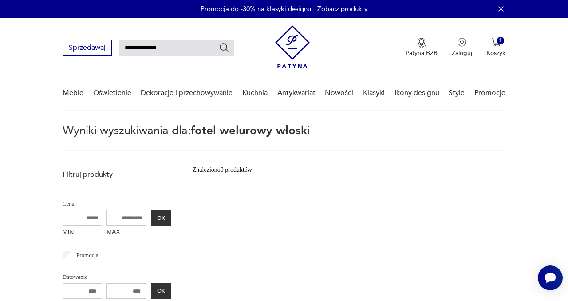
type input "**********"
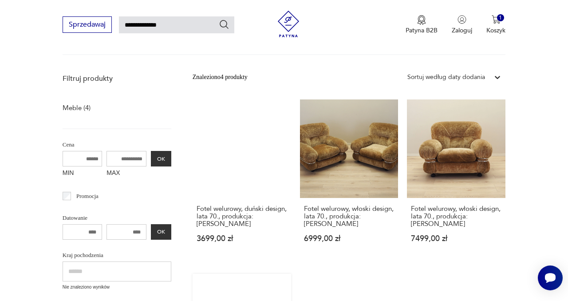
scroll to position [97, 0]
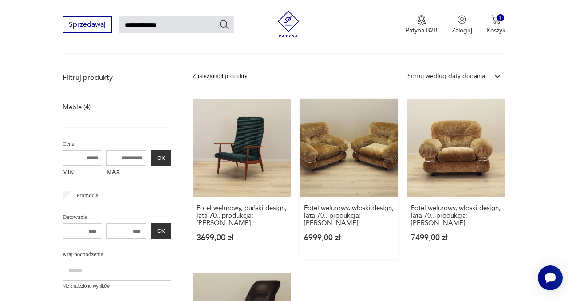
click at [349, 158] on link "Fotel welurowy, włoski design, lata 70., produkcja: Włochy 6999,00 zł" at bounding box center [349, 179] width 99 height 160
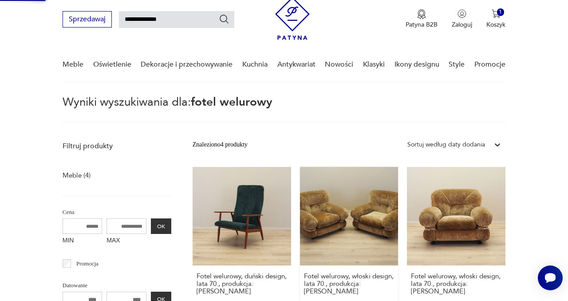
scroll to position [0, 0]
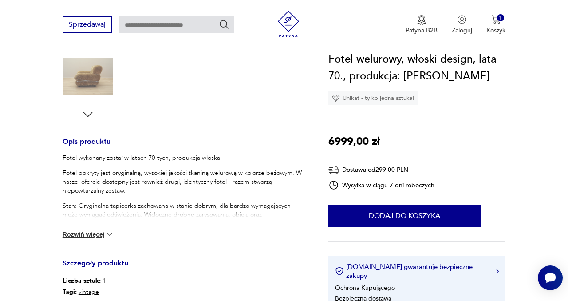
scroll to position [283, 0]
click at [97, 233] on button "Rozwiń więcej" at bounding box center [89, 234] width 52 height 9
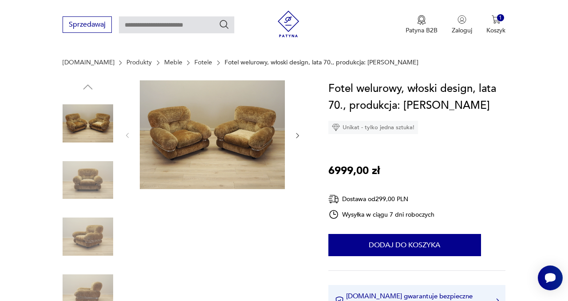
scroll to position [52, 0]
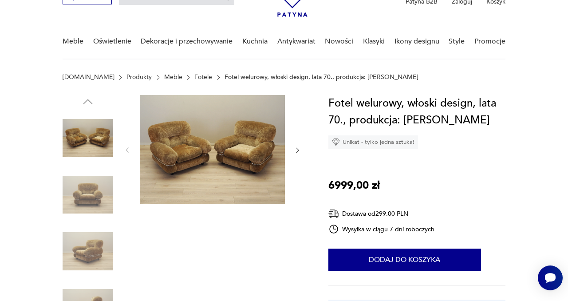
click at [92, 195] on img at bounding box center [88, 195] width 51 height 51
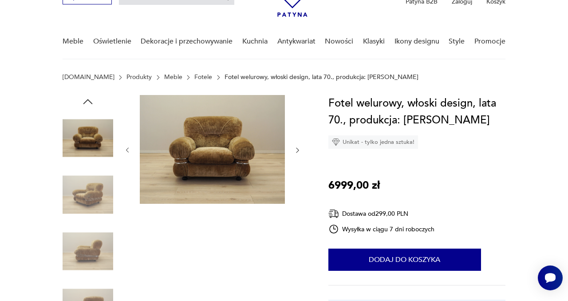
click at [102, 254] on img at bounding box center [88, 251] width 51 height 51
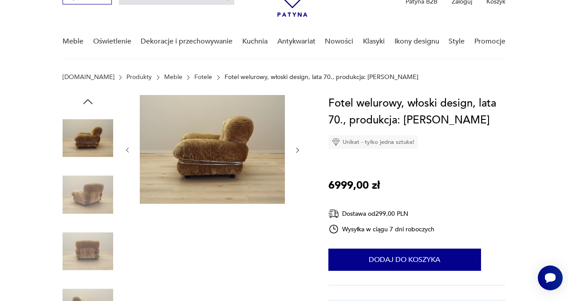
scroll to position [0, 0]
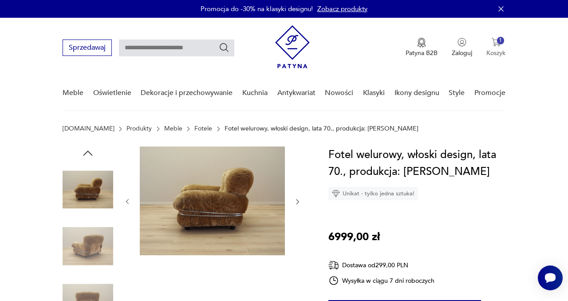
click at [498, 39] on div "1" at bounding box center [501, 41] width 8 height 8
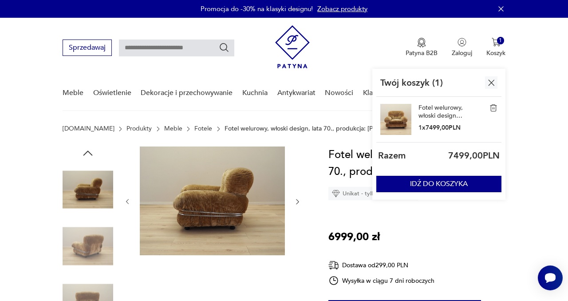
click at [398, 117] on img at bounding box center [396, 119] width 31 height 31
click at [437, 106] on link "Fotel welurowy, włoski design, lata 70., produkcja: [PERSON_NAME]" at bounding box center [441, 112] width 44 height 16
click at [447, 125] on p "1 x 7499,00 PLN" at bounding box center [441, 127] width 44 height 8
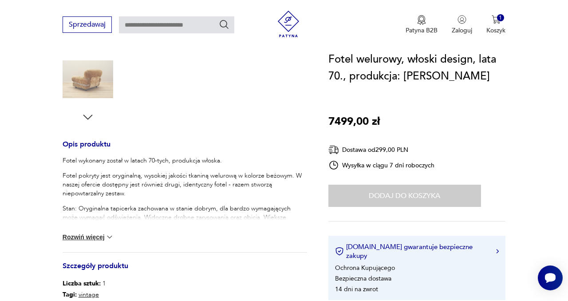
scroll to position [284, 0]
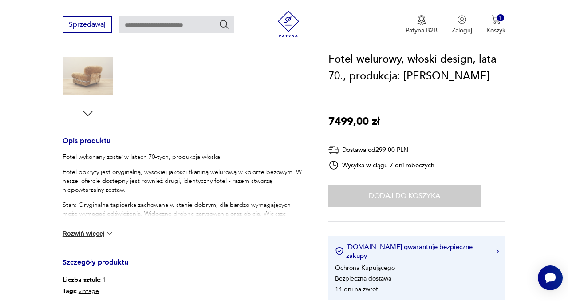
click at [91, 233] on button "Rozwiń więcej" at bounding box center [89, 233] width 52 height 9
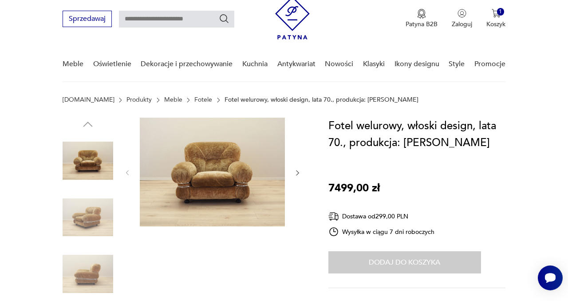
scroll to position [0, 0]
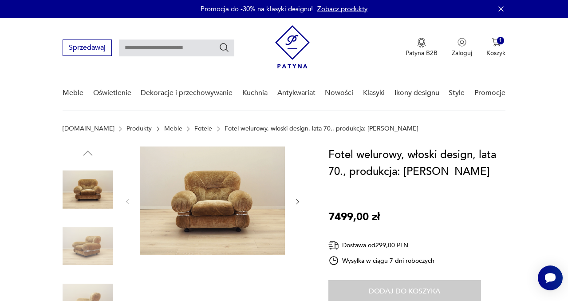
click at [297, 202] on icon "button" at bounding box center [297, 201] width 7 height 7
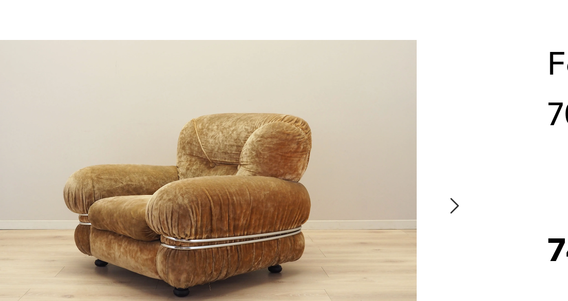
click at [297, 201] on icon "button" at bounding box center [297, 201] width 7 height 7
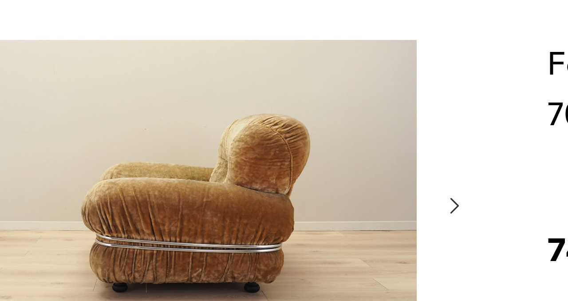
click at [297, 202] on icon "button" at bounding box center [298, 201] width 3 height 5
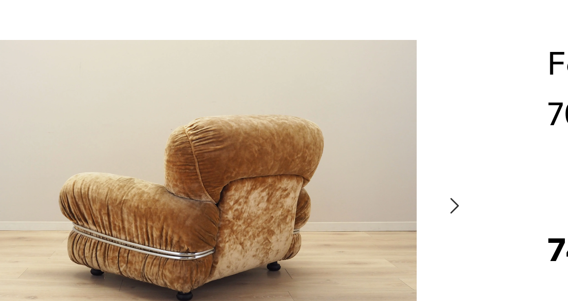
click at [298, 202] on icon "button" at bounding box center [297, 201] width 7 height 7
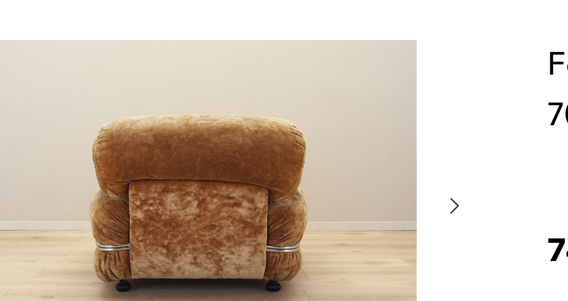
click at [298, 202] on icon "button" at bounding box center [298, 201] width 3 height 5
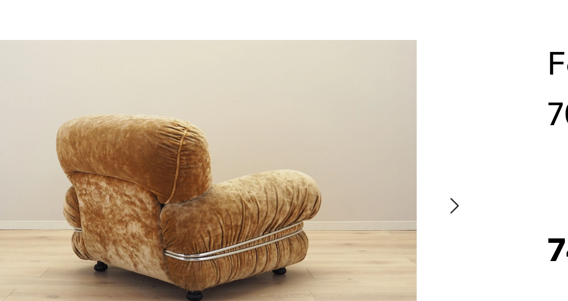
click at [297, 202] on icon "button" at bounding box center [297, 201] width 7 height 7
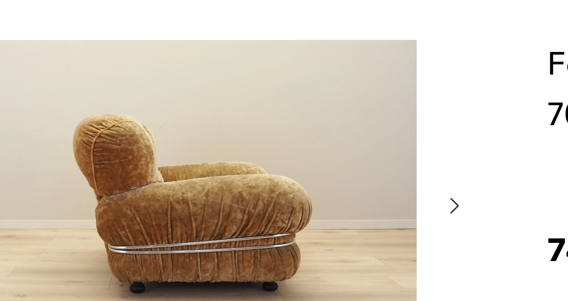
click at [297, 202] on icon "button" at bounding box center [297, 201] width 7 height 7
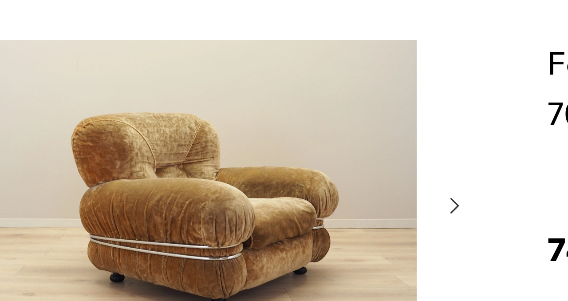
click at [297, 202] on icon "button" at bounding box center [297, 201] width 7 height 7
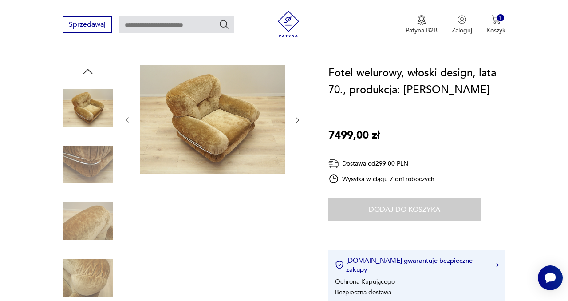
scroll to position [108, 0]
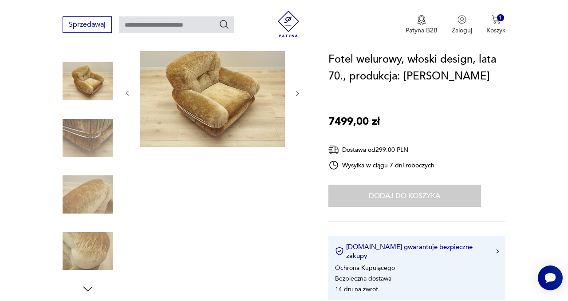
click at [93, 91] on img at bounding box center [88, 81] width 51 height 51
click at [228, 114] on img at bounding box center [212, 92] width 145 height 109
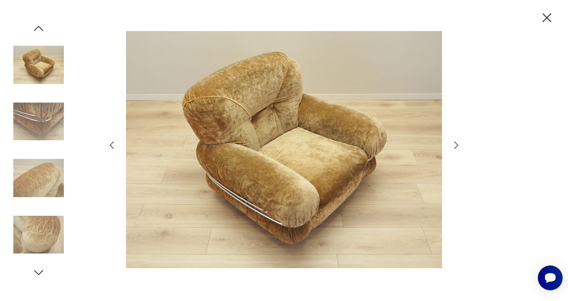
scroll to position [202, 0]
